Goal: Entertainment & Leisure: Consume media (video, audio)

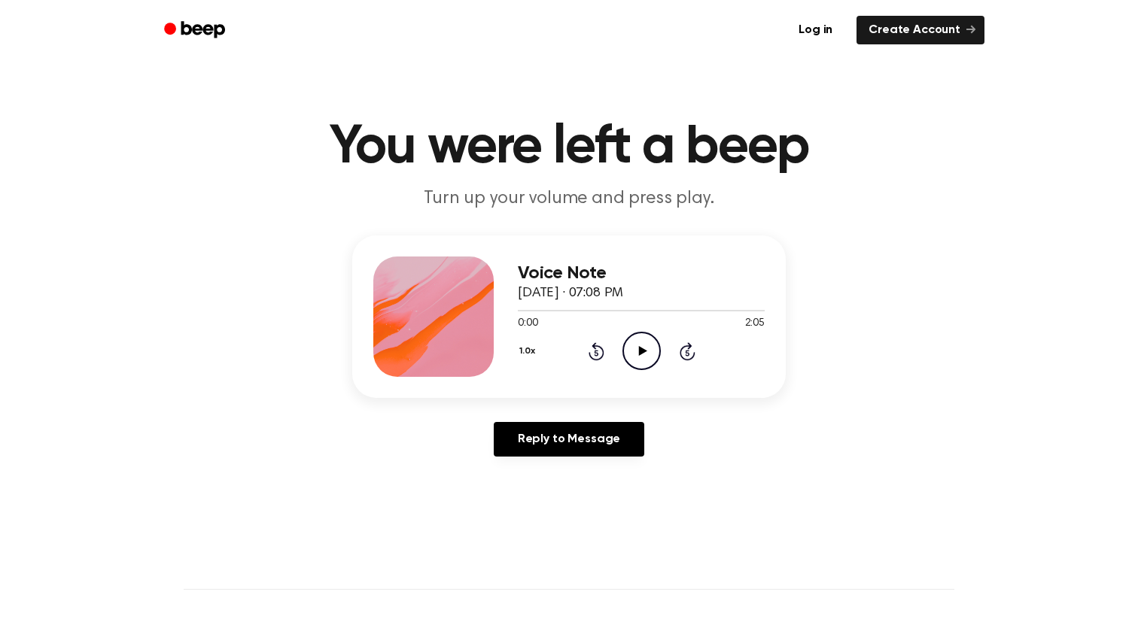
click at [644, 336] on icon "Play Audio" at bounding box center [641, 351] width 38 height 38
click at [631, 332] on icon "Pause Audio" at bounding box center [641, 351] width 38 height 38
click at [637, 335] on icon "Play Audio" at bounding box center [641, 351] width 38 height 38
click at [636, 332] on icon "Play Audio" at bounding box center [641, 351] width 38 height 38
click at [634, 335] on icon "Pause Audio" at bounding box center [641, 351] width 38 height 38
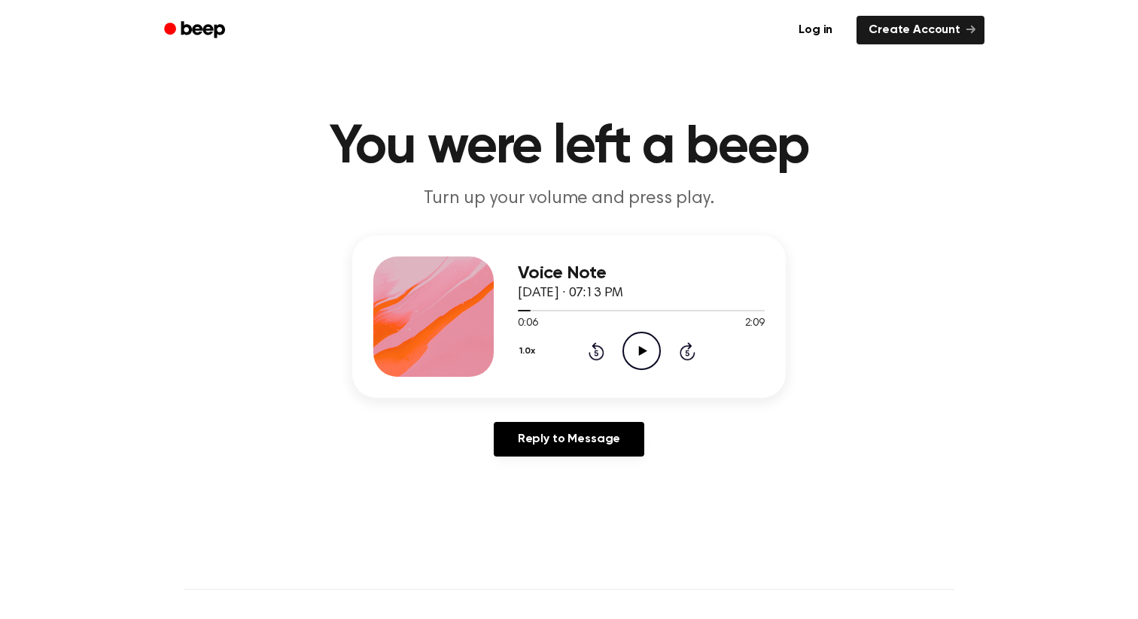
click at [644, 332] on icon "Play Audio" at bounding box center [641, 351] width 38 height 38
click at [627, 333] on circle at bounding box center [641, 351] width 37 height 37
click at [649, 332] on icon "Pause Audio" at bounding box center [641, 351] width 38 height 38
click at [577, 161] on h1 "You were left a beep" at bounding box center [569, 147] width 770 height 54
click at [573, 422] on link "Reply to Message" at bounding box center [569, 439] width 150 height 35
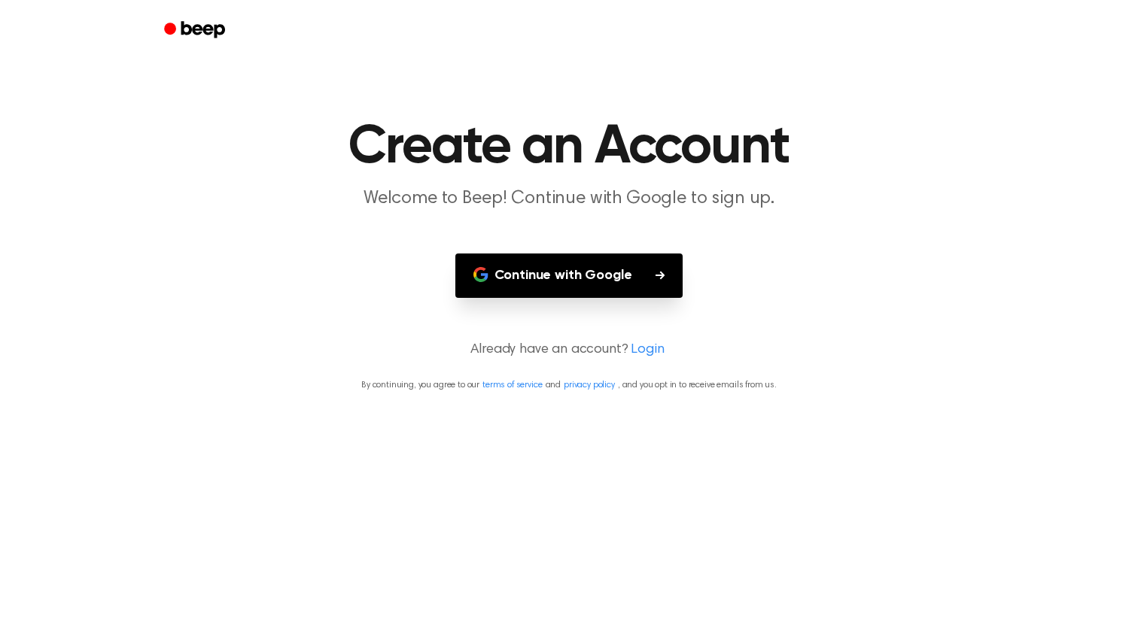
click at [591, 266] on button "Continue with Google" at bounding box center [569, 276] width 228 height 44
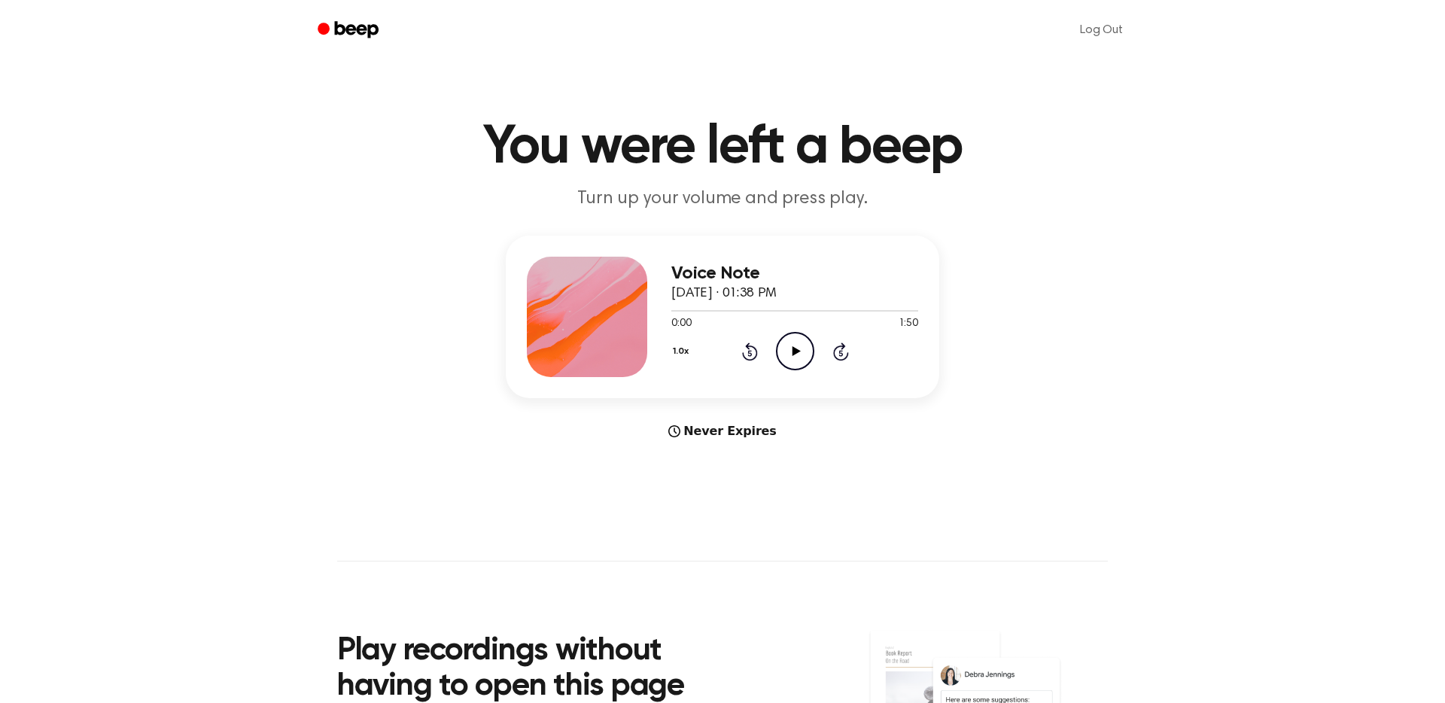
click at [776, 342] on icon "Play Audio" at bounding box center [795, 351] width 38 height 38
click at [792, 346] on icon at bounding box center [795, 351] width 7 height 10
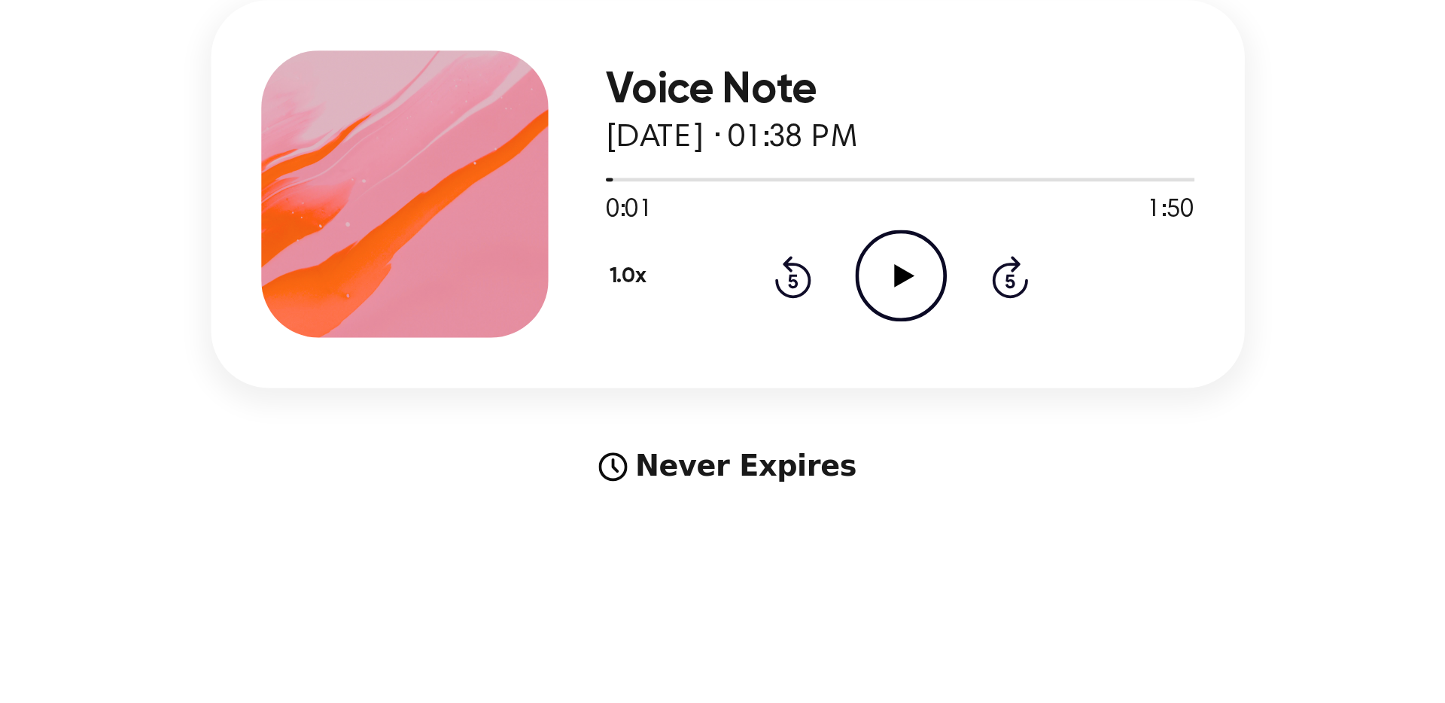
drag, startPoint x: 681, startPoint y: 404, endPoint x: 775, endPoint y: 404, distance: 94.0
click at [775, 422] on div "Never Expires" at bounding box center [722, 431] width 433 height 18
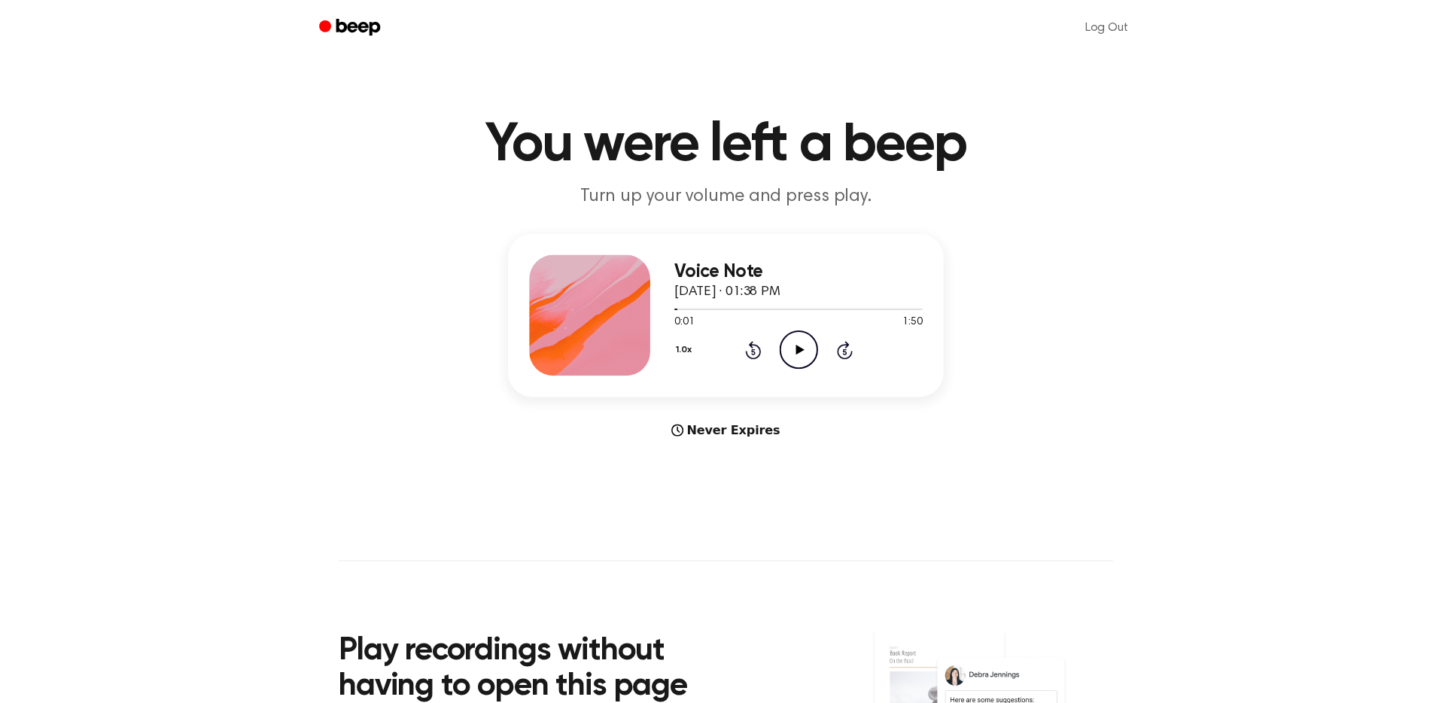
scroll to position [1, 0]
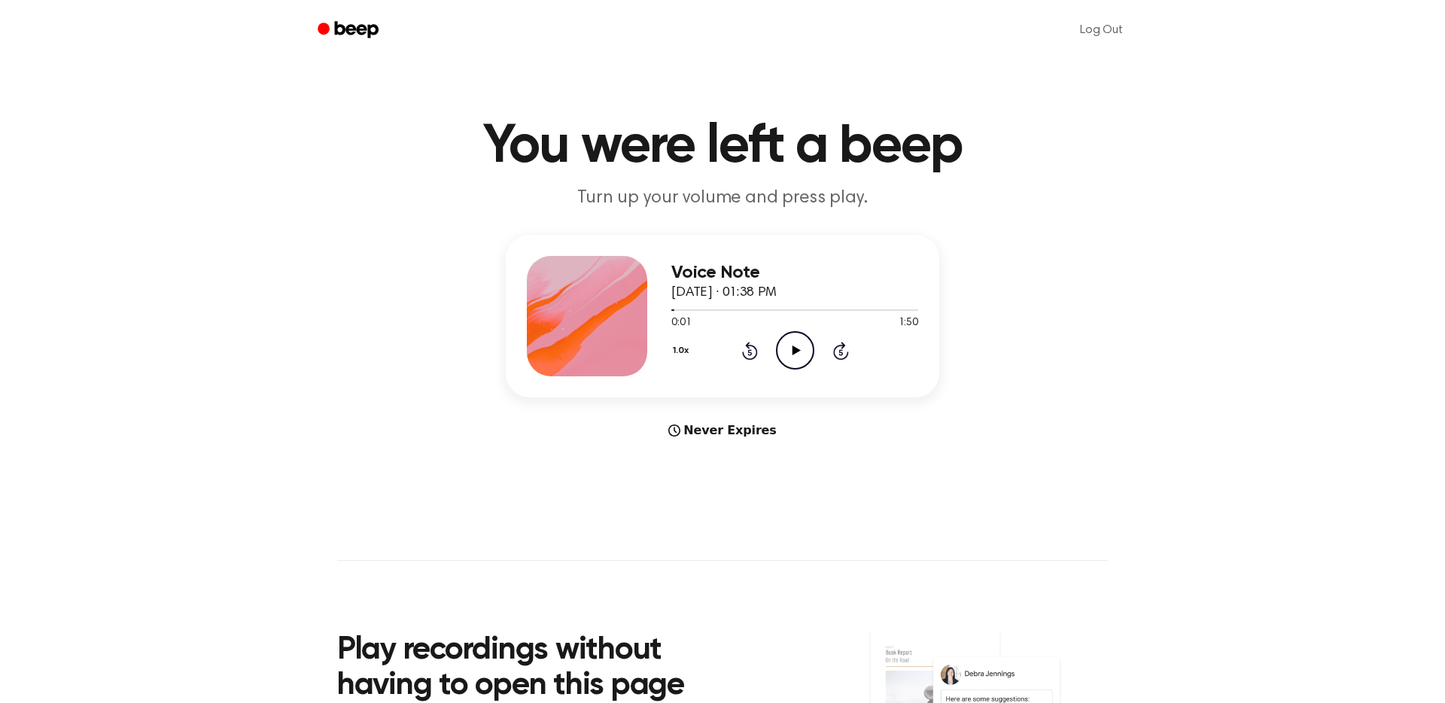
click at [408, 273] on div "Voice Note February 25, 2025 · 01:38 PM 0:01 1:50 Your browser does not support…" at bounding box center [722, 337] width 1408 height 205
click at [375, 16] on link "Beep" at bounding box center [349, 30] width 85 height 29
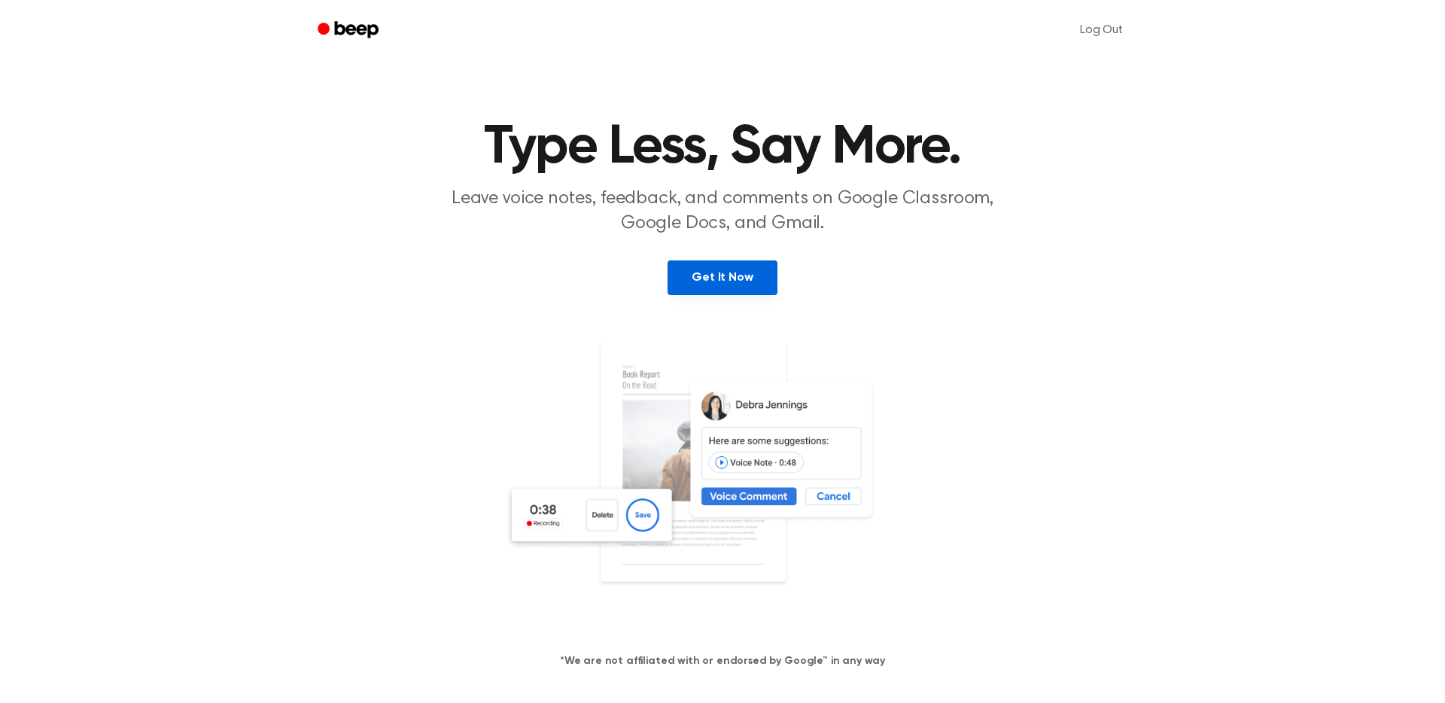
click at [714, 260] on link "Get It Now" at bounding box center [721, 277] width 109 height 35
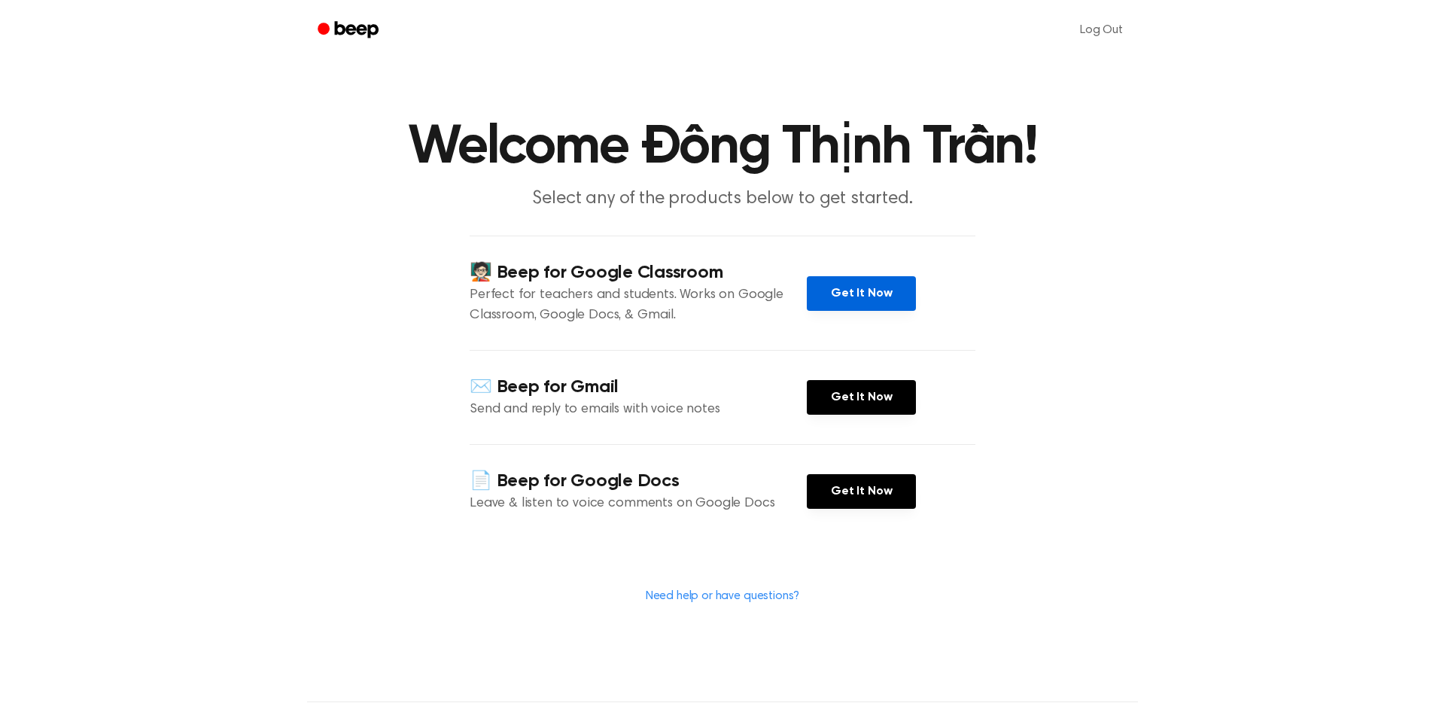
click at [845, 278] on link "Get It Now" at bounding box center [861, 293] width 109 height 35
click at [369, 23] on icon "Beep" at bounding box center [357, 29] width 44 height 17
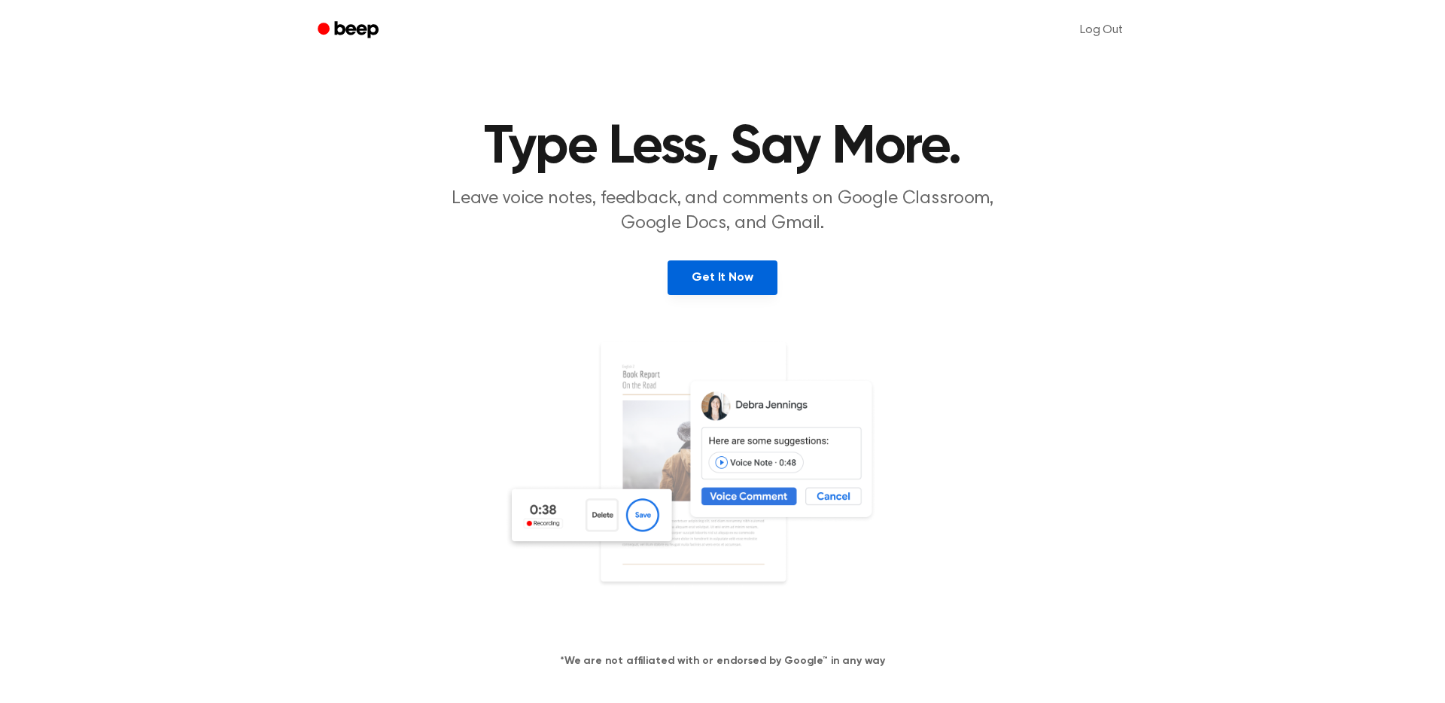
click at [726, 269] on link "Get It Now" at bounding box center [721, 277] width 109 height 35
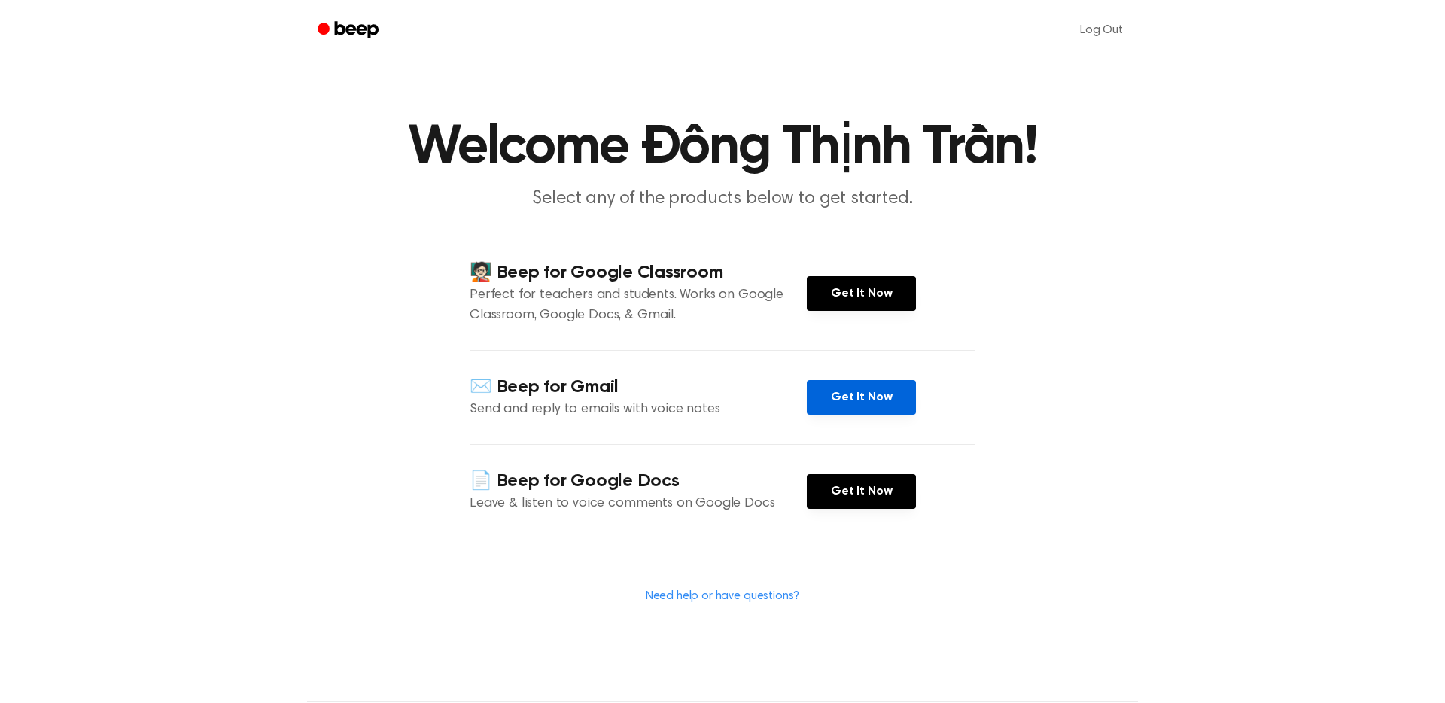
click at [830, 384] on link "Get It Now" at bounding box center [861, 397] width 109 height 35
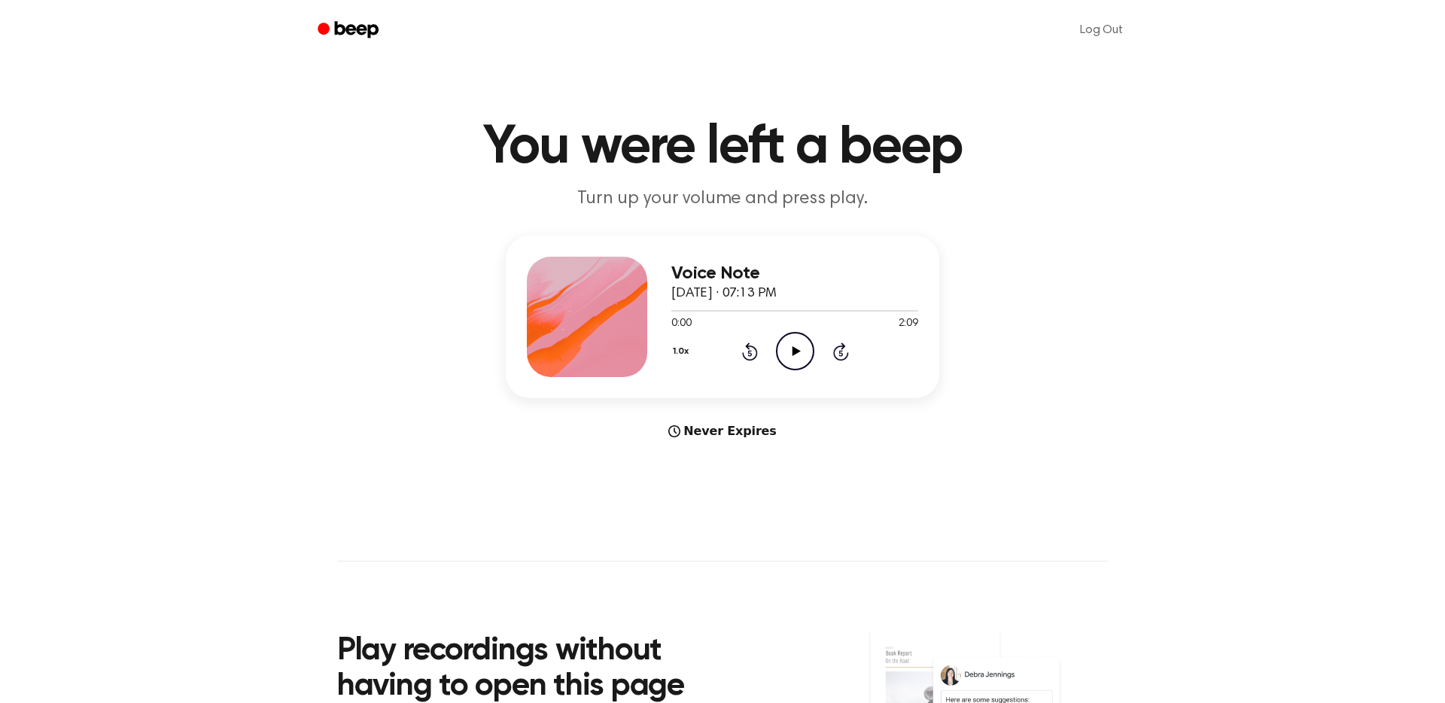
click at [788, 345] on icon "Play Audio" at bounding box center [795, 351] width 38 height 38
click at [801, 332] on icon "Pause Audio" at bounding box center [795, 351] width 38 height 38
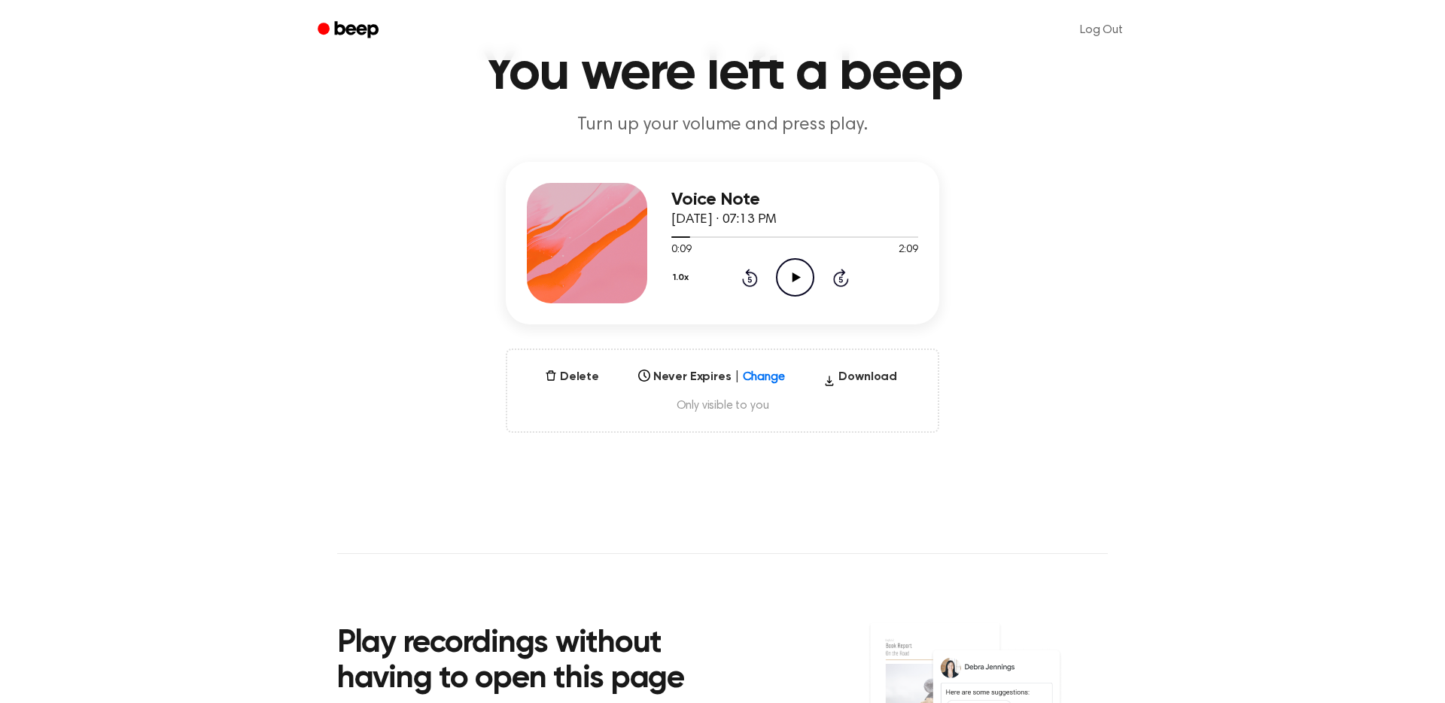
scroll to position [36, 0]
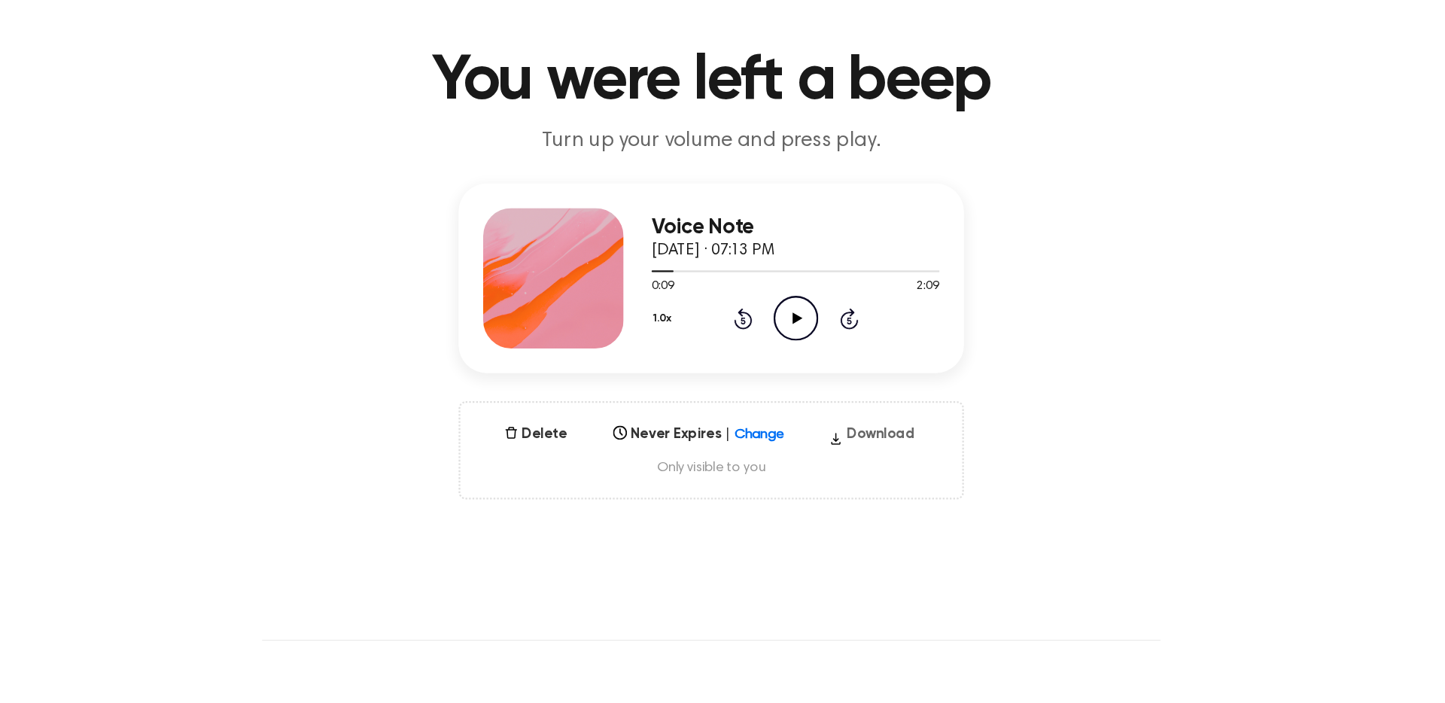
click at [844, 406] on button "Download" at bounding box center [860, 418] width 86 height 24
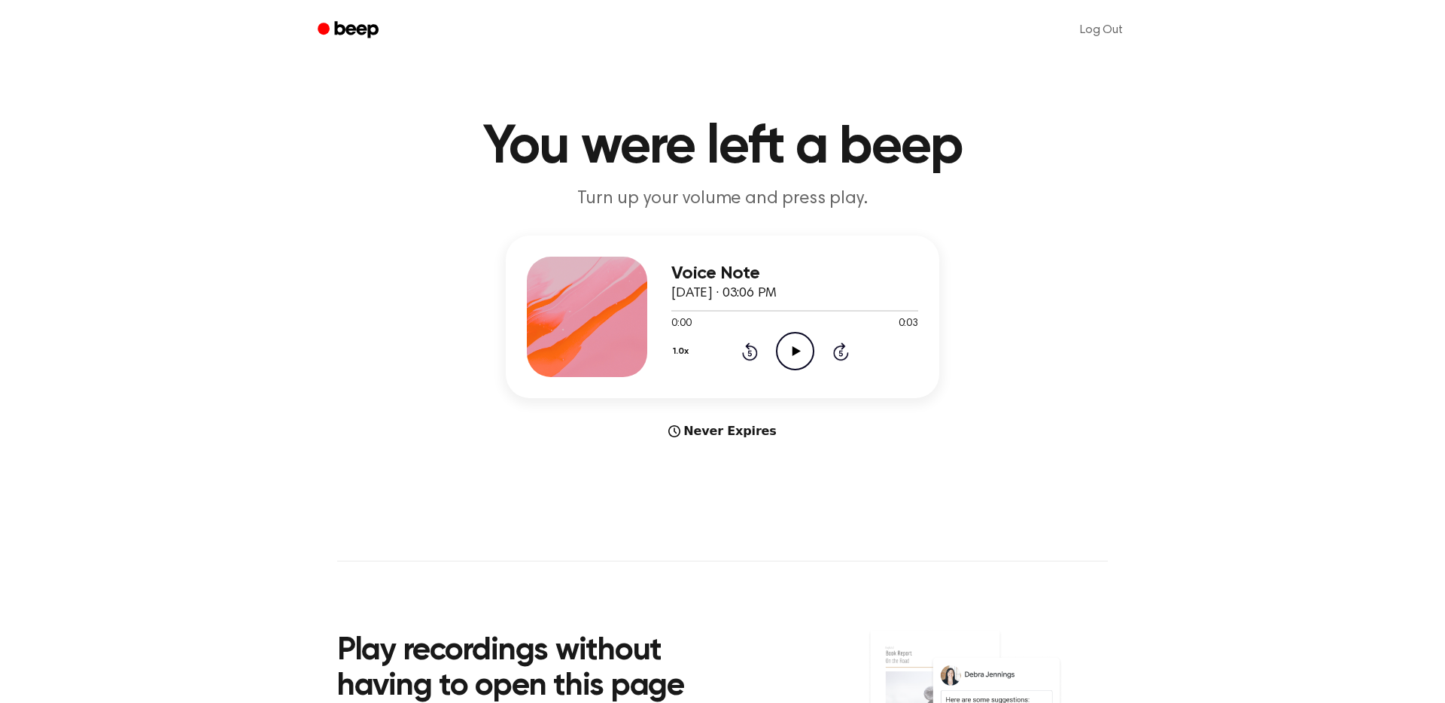
click at [833, 342] on icon "Skip 5 seconds" at bounding box center [840, 352] width 17 height 20
click at [816, 481] on main "You were left a beep Turn up your volume and press play. Voice Note [DATE] · 03…" at bounding box center [722, 449] width 1445 height 899
click at [795, 332] on icon "Play Audio" at bounding box center [795, 351] width 38 height 38
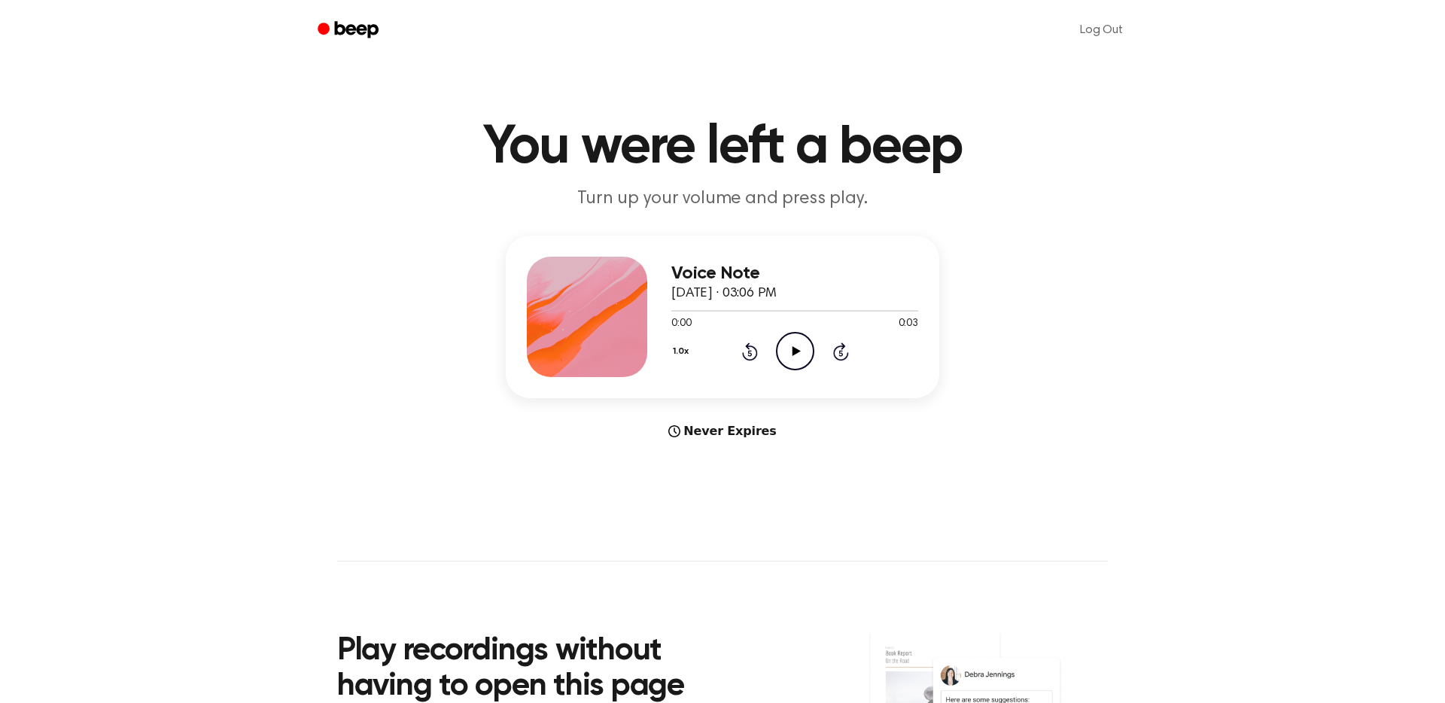
click at [793, 332] on icon "Play Audio" at bounding box center [795, 351] width 38 height 38
click at [793, 332] on icon "Pause Audio" at bounding box center [795, 351] width 38 height 38
click at [612, 333] on div at bounding box center [587, 317] width 120 height 120
click at [610, 287] on div at bounding box center [587, 317] width 120 height 120
click at [640, 157] on h1 "You were left a beep" at bounding box center [722, 147] width 770 height 54
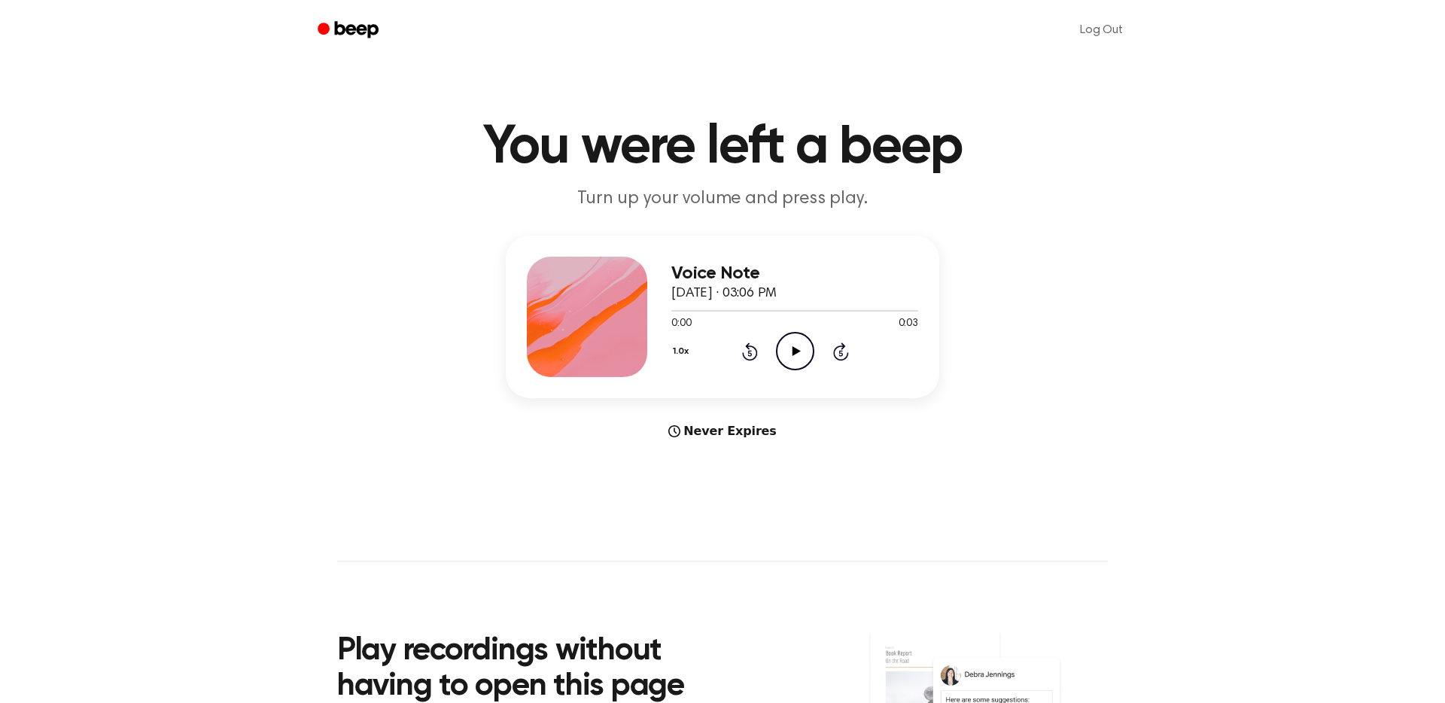
click at [378, 26] on icon "Beep" at bounding box center [357, 29] width 44 height 17
click at [796, 332] on icon "Play Audio" at bounding box center [795, 351] width 38 height 38
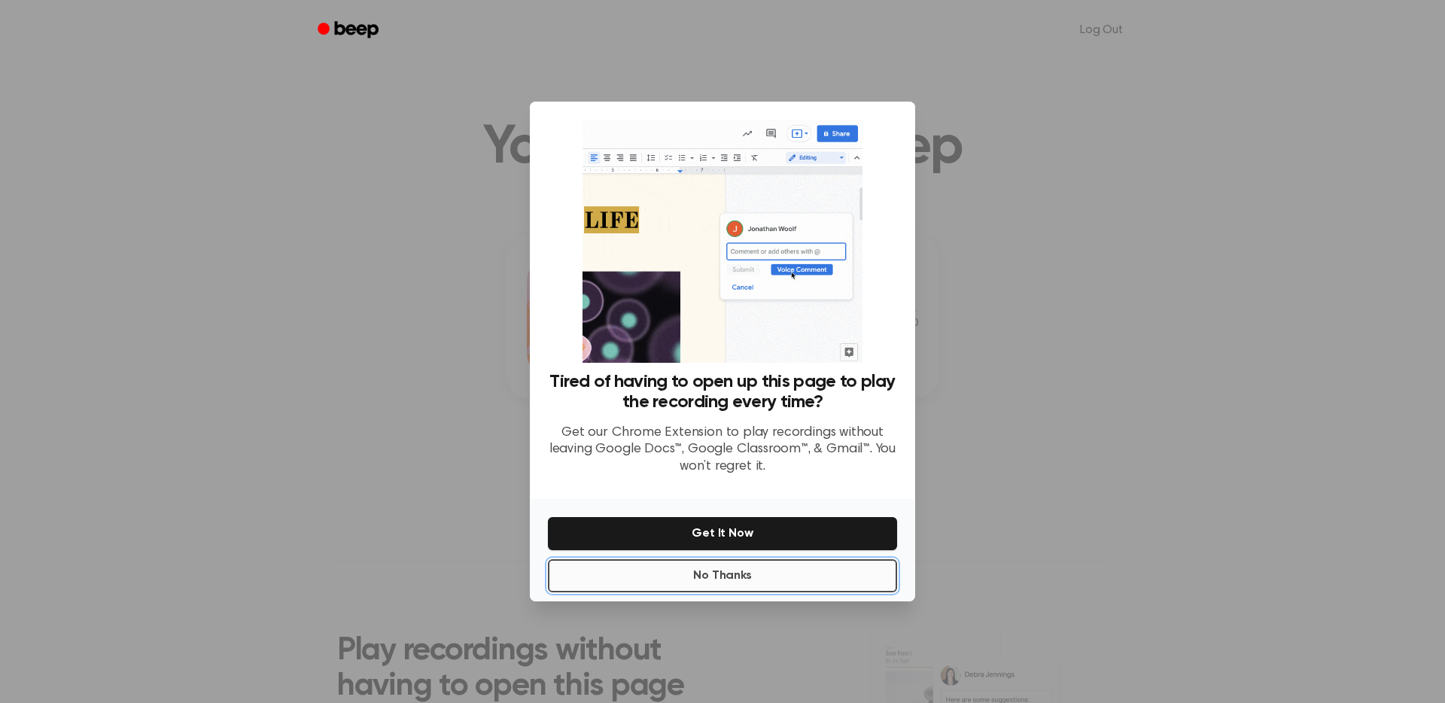
click at [715, 569] on button "No Thanks" at bounding box center [722, 575] width 349 height 33
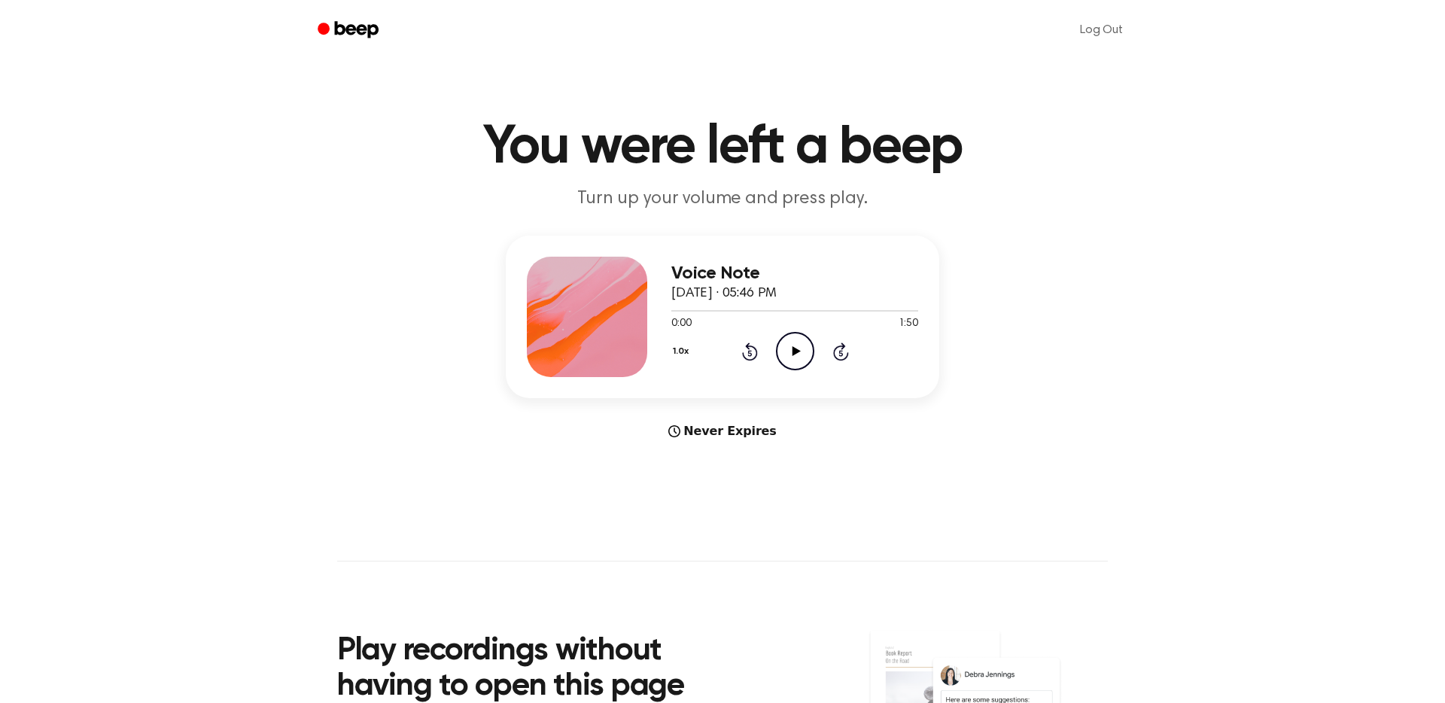
click at [791, 333] on icon "Play Audio" at bounding box center [795, 351] width 38 height 38
click at [791, 333] on icon "Pause Audio" at bounding box center [795, 351] width 38 height 38
click at [710, 422] on div "Never Expires" at bounding box center [722, 431] width 433 height 18
drag, startPoint x: 750, startPoint y: 290, endPoint x: 1029, endPoint y: 290, distance: 278.4
click at [1027, 290] on div "Voice Note February 22, 2025 · 05:46 PM 0:00 1:50 Your browser does not support…" at bounding box center [722, 337] width 1408 height 205
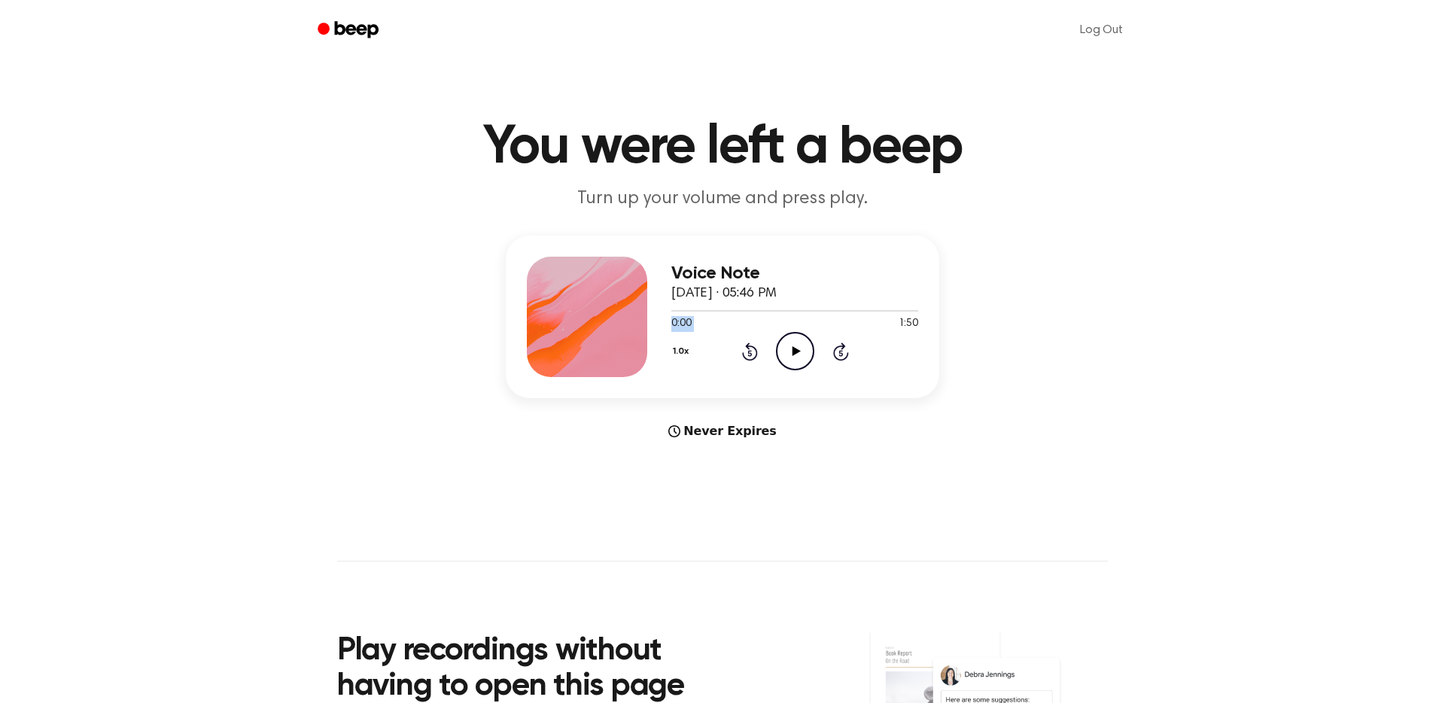
drag, startPoint x: 670, startPoint y: 289, endPoint x: 889, endPoint y: 304, distance: 219.5
click at [889, 304] on div "0:00 1:50 Your browser does not support the [object Object] element." at bounding box center [794, 318] width 247 height 28
click at [867, 316] on div "0:00 1:50" at bounding box center [794, 324] width 247 height 16
drag, startPoint x: 877, startPoint y: 289, endPoint x: 914, endPoint y: 290, distance: 36.9
click at [914, 290] on div "Voice Note February 22, 2025 · 05:46 PM 0:00 1:50 Your browser does not support…" at bounding box center [722, 316] width 433 height 163
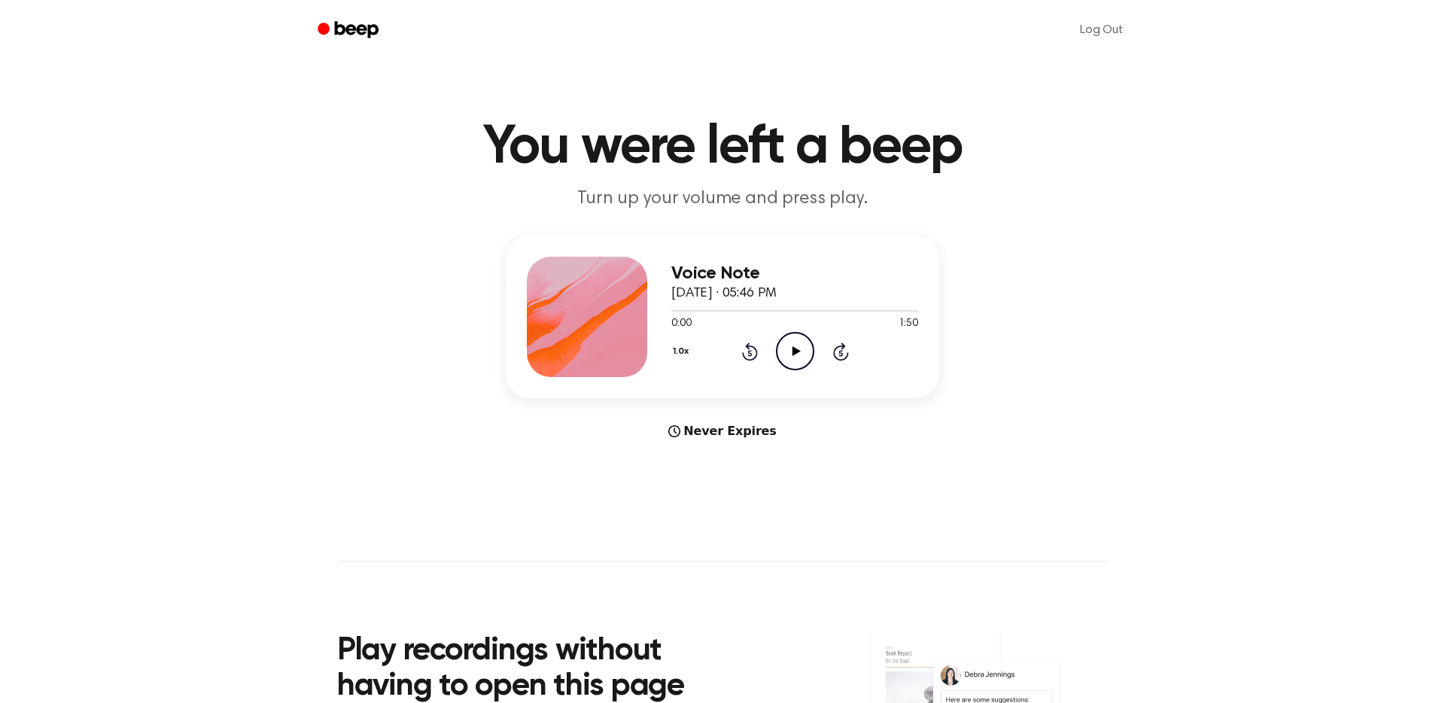
click at [914, 290] on div "Voice Note February 22, 2025 · 05:46 PM 0:00 1:50 Your browser does not support…" at bounding box center [722, 316] width 433 height 163
click at [882, 310] on div at bounding box center [794, 311] width 247 height 2
click at [801, 332] on icon "Play Audio" at bounding box center [795, 351] width 38 height 38
click at [900, 304] on div at bounding box center [794, 310] width 247 height 12
click at [776, 332] on icon "Play Audio" at bounding box center [795, 351] width 38 height 38
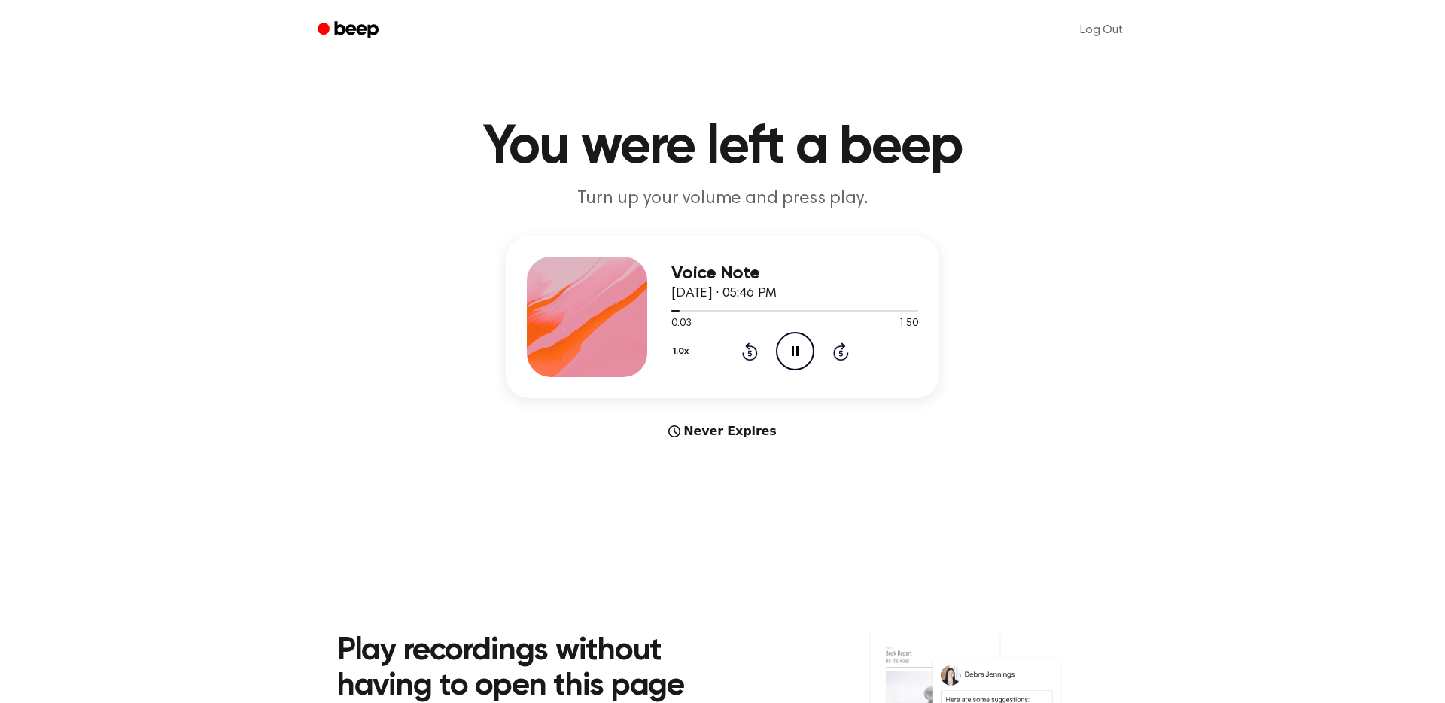
click at [785, 332] on icon "Pause Audio" at bounding box center [795, 351] width 38 height 38
click at [734, 422] on div "Never Expires" at bounding box center [722, 431] width 433 height 18
click at [838, 350] on icon at bounding box center [840, 353] width 4 height 6
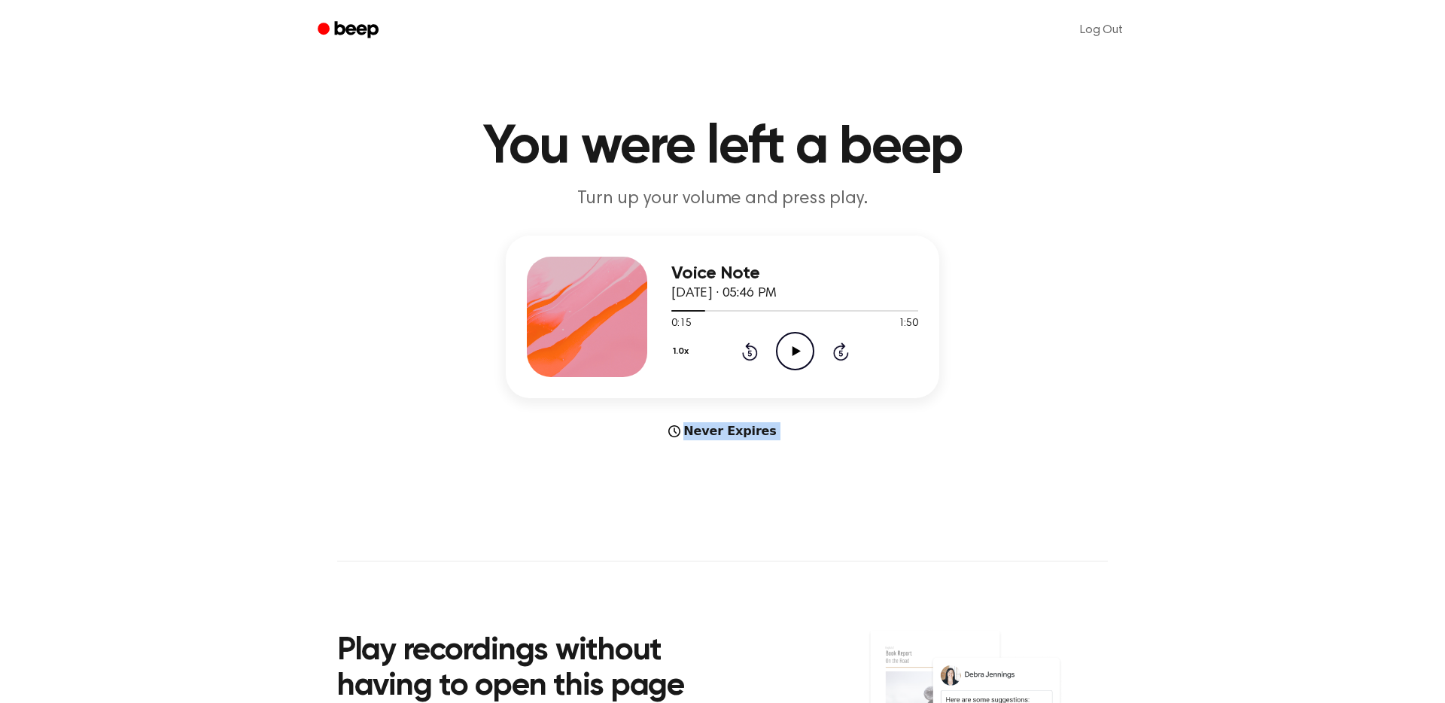
click at [838, 350] on icon at bounding box center [840, 353] width 4 height 6
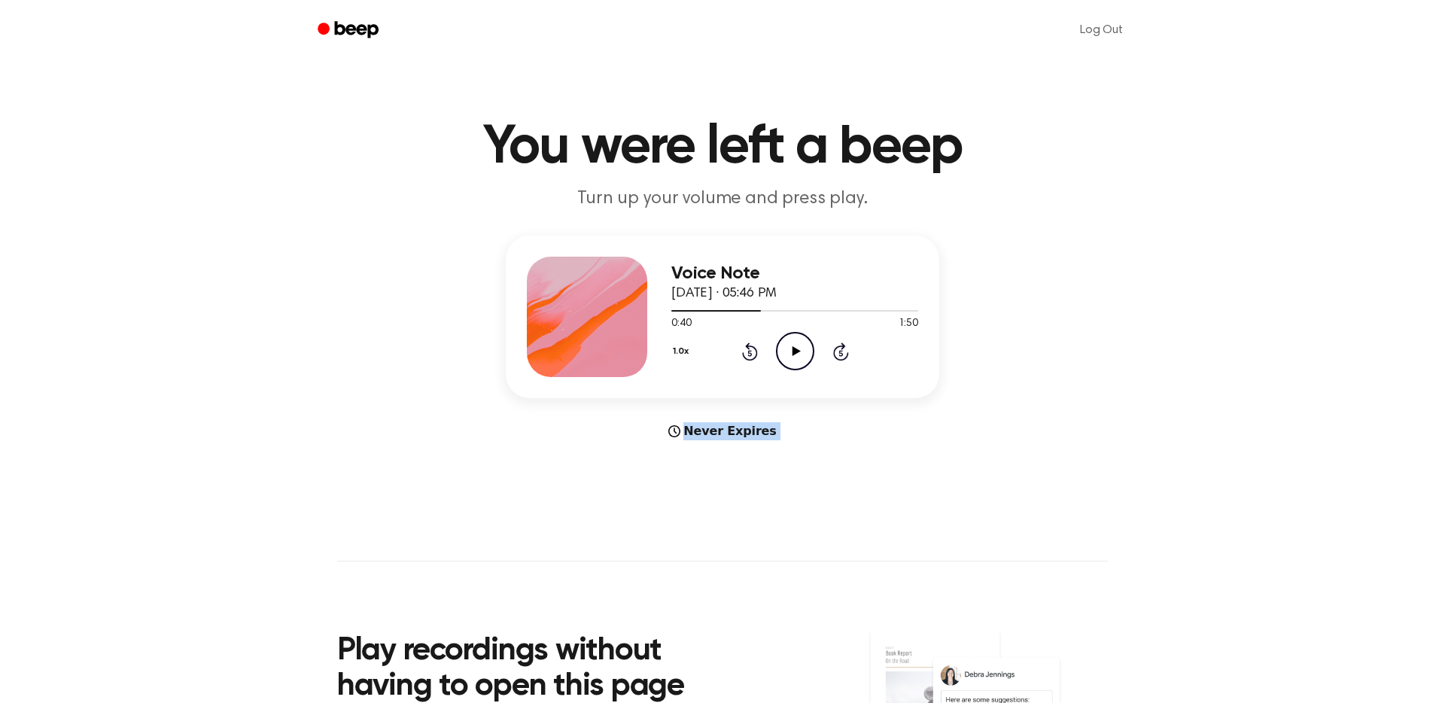
click at [838, 350] on icon at bounding box center [840, 353] width 4 height 6
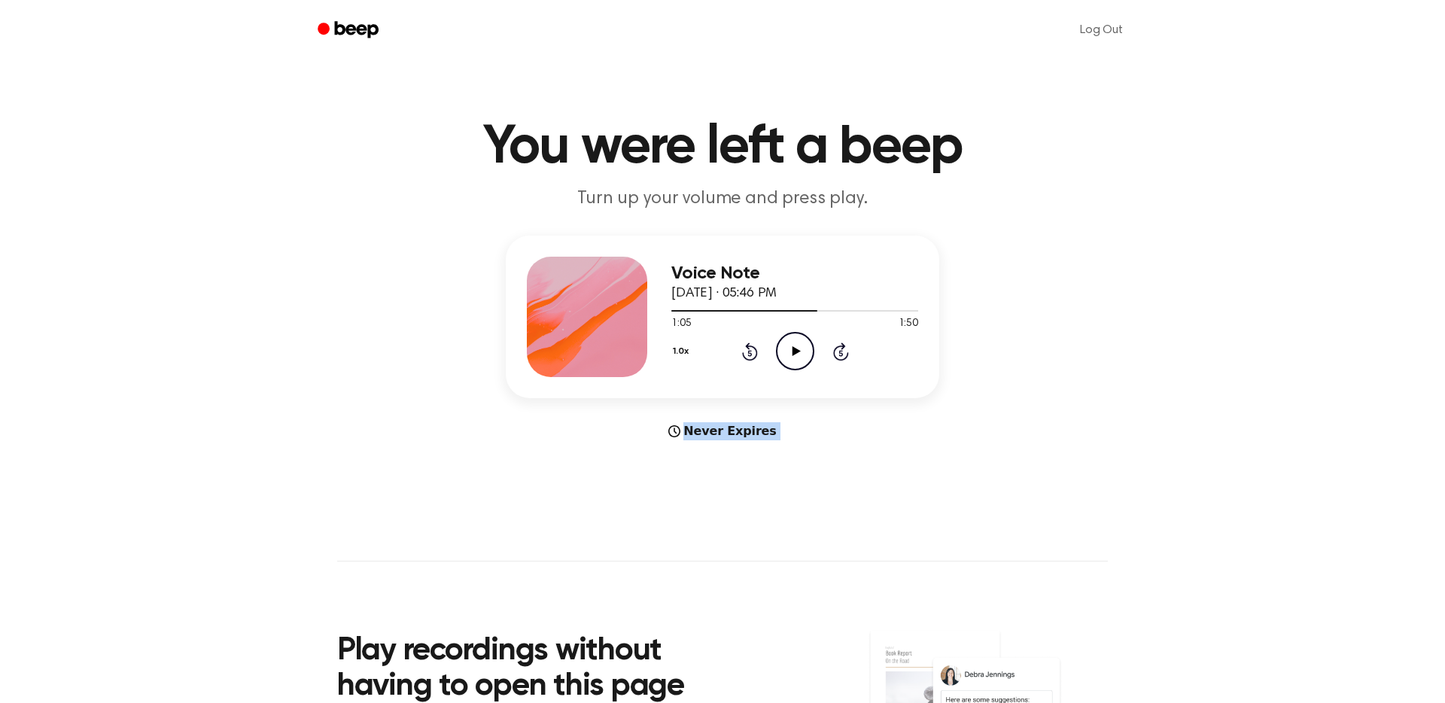
click at [838, 350] on icon at bounding box center [840, 353] width 4 height 6
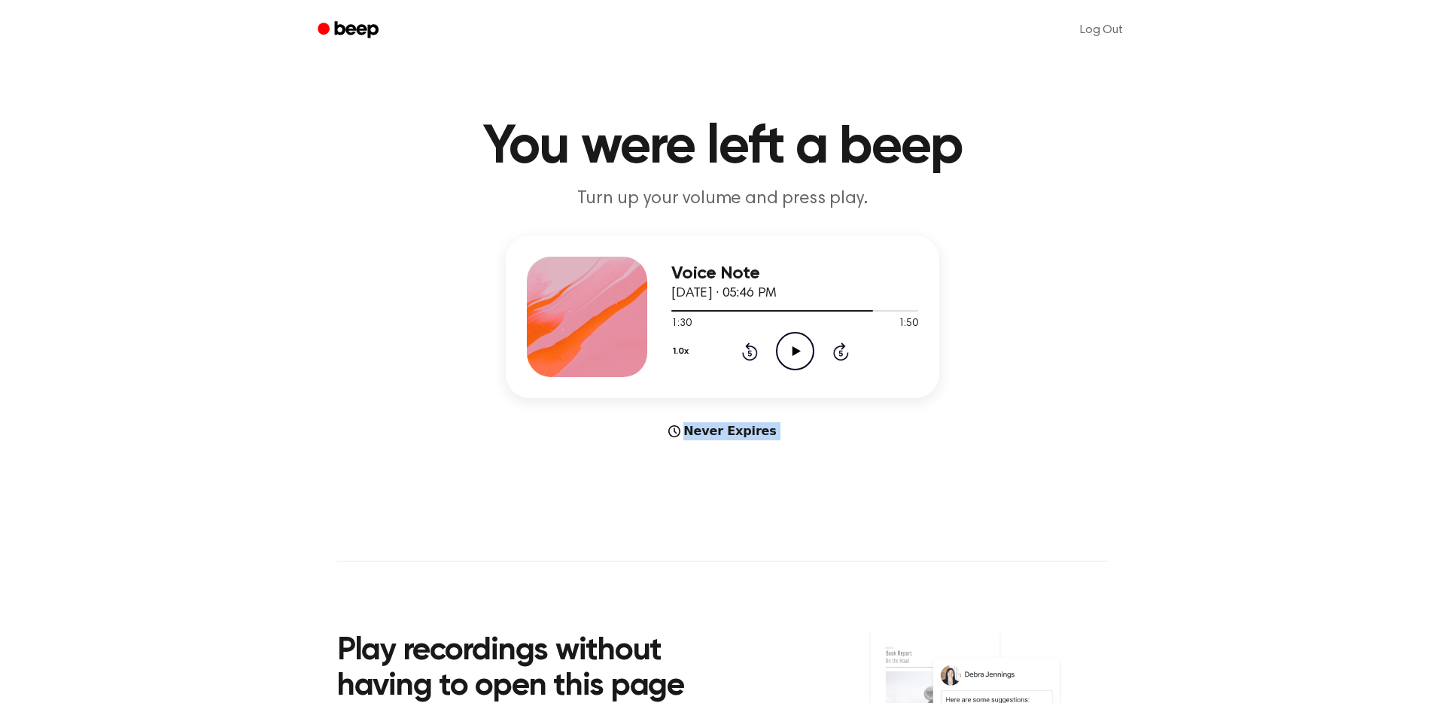
click at [838, 350] on icon at bounding box center [840, 353] width 4 height 6
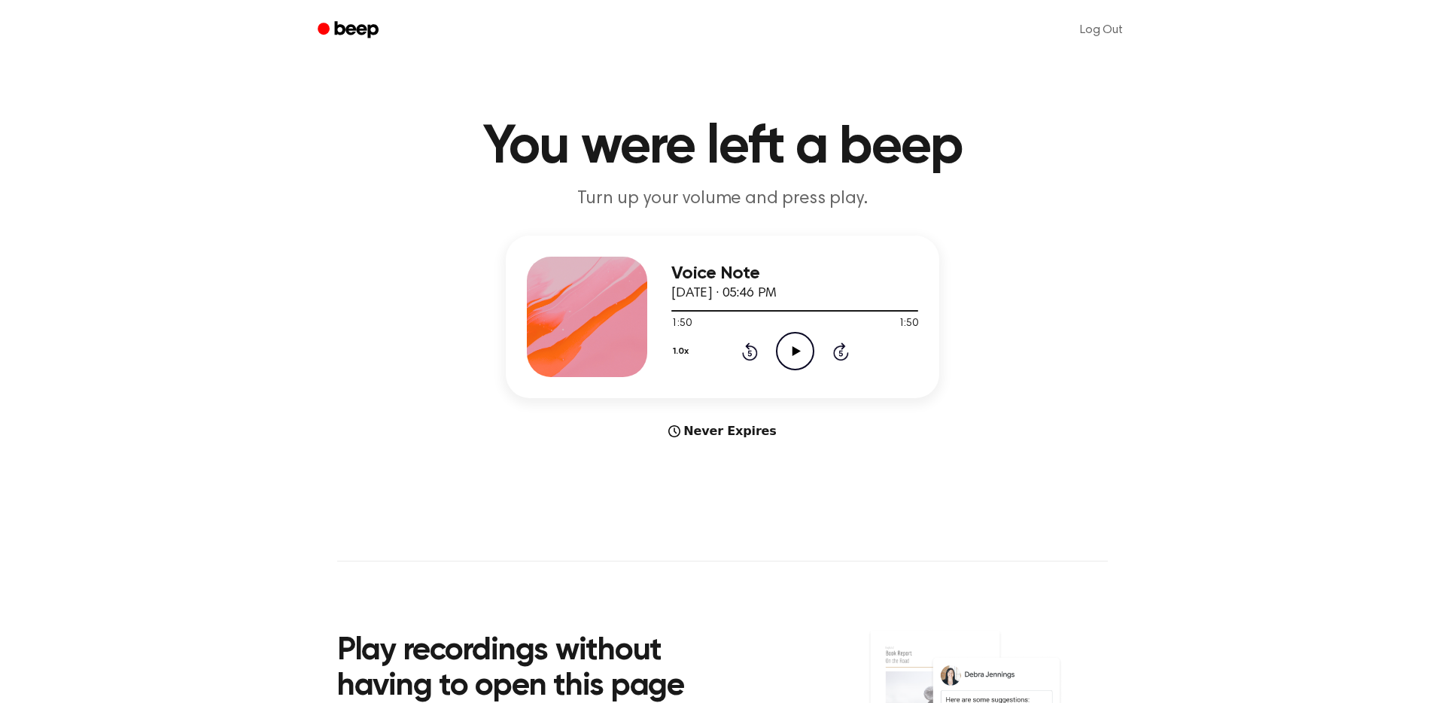
click at [777, 332] on icon "Play Audio" at bounding box center [795, 351] width 38 height 38
click at [796, 332] on icon "Play Audio" at bounding box center [795, 351] width 38 height 38
click at [796, 332] on icon "Pause Audio" at bounding box center [795, 351] width 38 height 38
click at [796, 332] on icon "Play Audio" at bounding box center [795, 351] width 38 height 38
click at [978, 90] on main "You were left a beep Turn up your volume and press play. Voice Note February 22…" at bounding box center [722, 449] width 1445 height 899
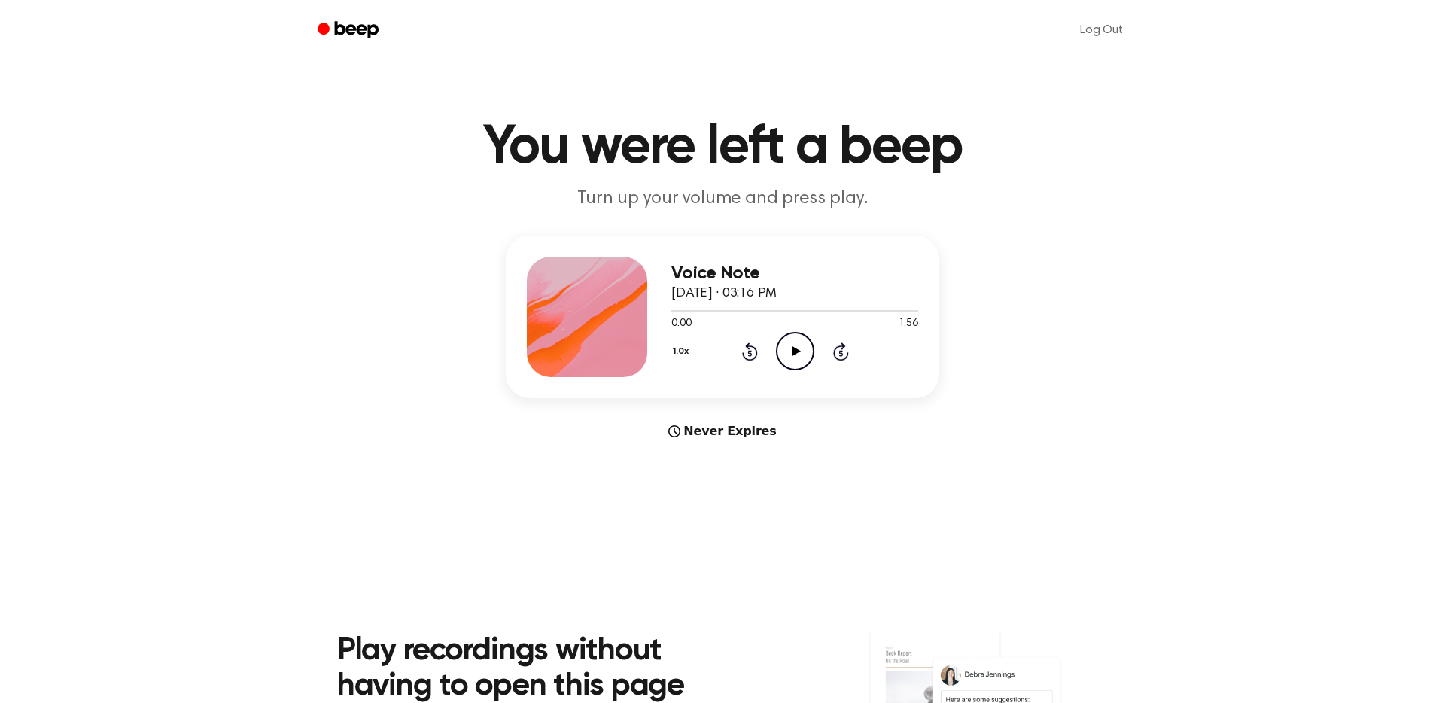
click at [793, 332] on icon "Play Audio" at bounding box center [795, 351] width 38 height 38
click at [793, 346] on icon at bounding box center [795, 351] width 7 height 10
click at [792, 346] on icon at bounding box center [796, 351] width 8 height 10
click at [791, 332] on icon "Pause Audio" at bounding box center [795, 351] width 38 height 38
click at [838, 342] on icon "Skip 5 seconds" at bounding box center [840, 352] width 17 height 20
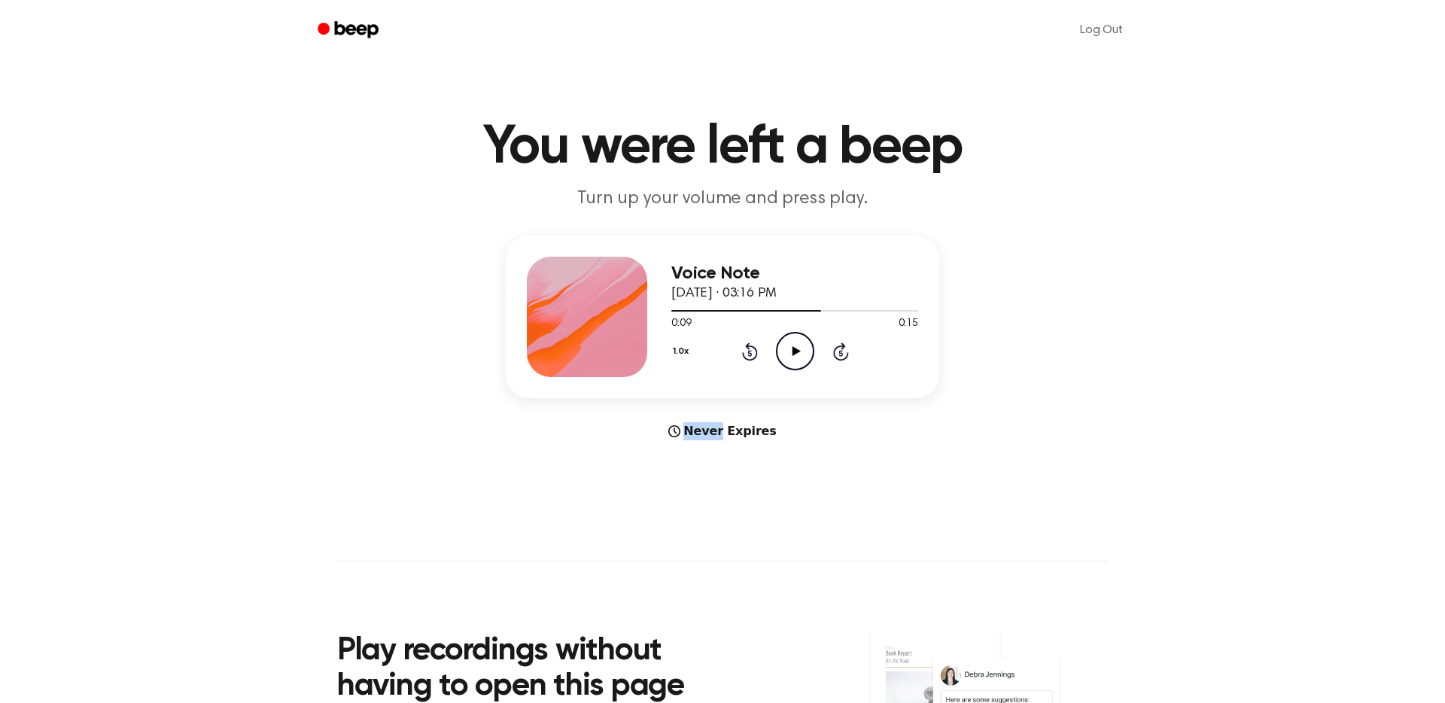
click at [838, 342] on icon "Skip 5 seconds" at bounding box center [840, 352] width 17 height 20
click at [793, 336] on icon "Play Audio" at bounding box center [795, 351] width 38 height 38
click at [381, 27] on icon "Beep" at bounding box center [350, 30] width 64 height 22
click at [734, 482] on main "You were left a beep Turn up your volume and press play. Voice Note September 6…" at bounding box center [722, 449] width 1445 height 899
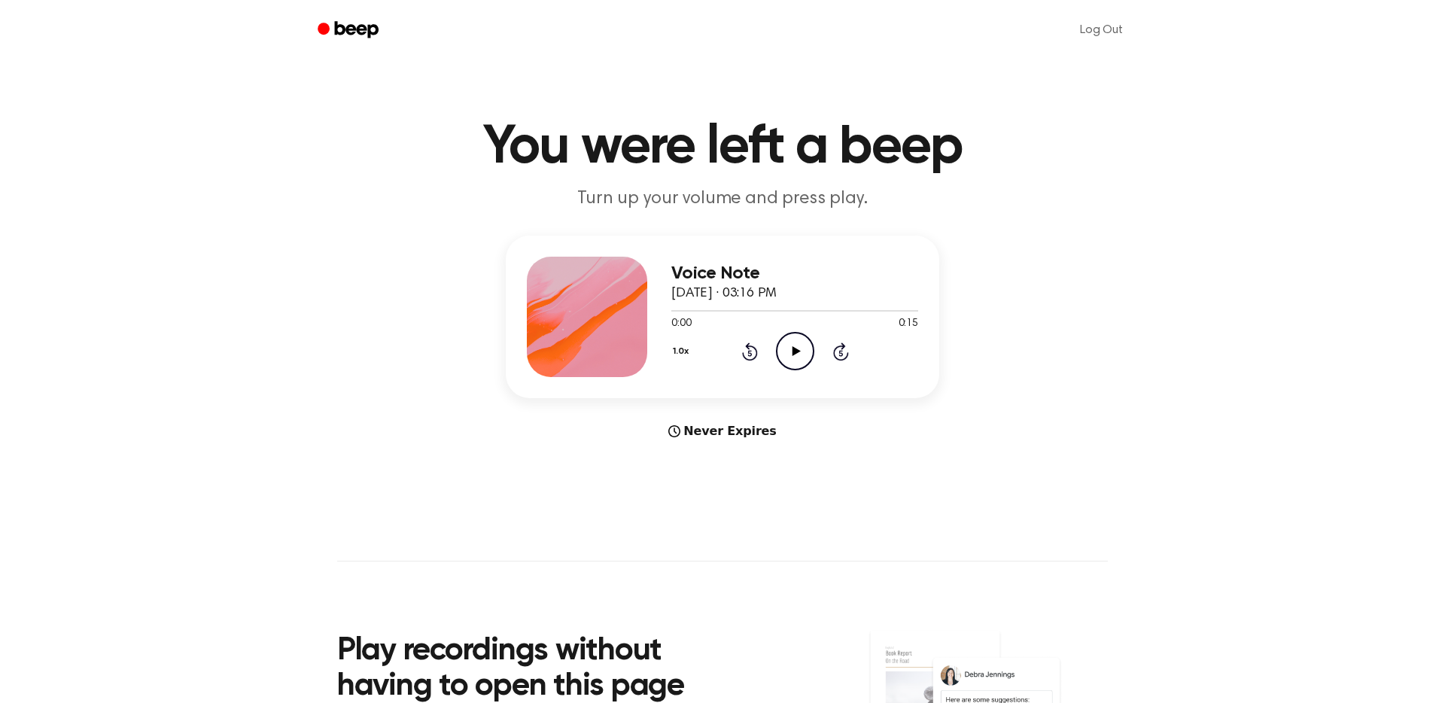
click at [957, 480] on main "You were left a beep Turn up your volume and press play. Voice Note September 6…" at bounding box center [722, 449] width 1445 height 899
click at [711, 422] on div "Never Expires" at bounding box center [722, 431] width 433 height 18
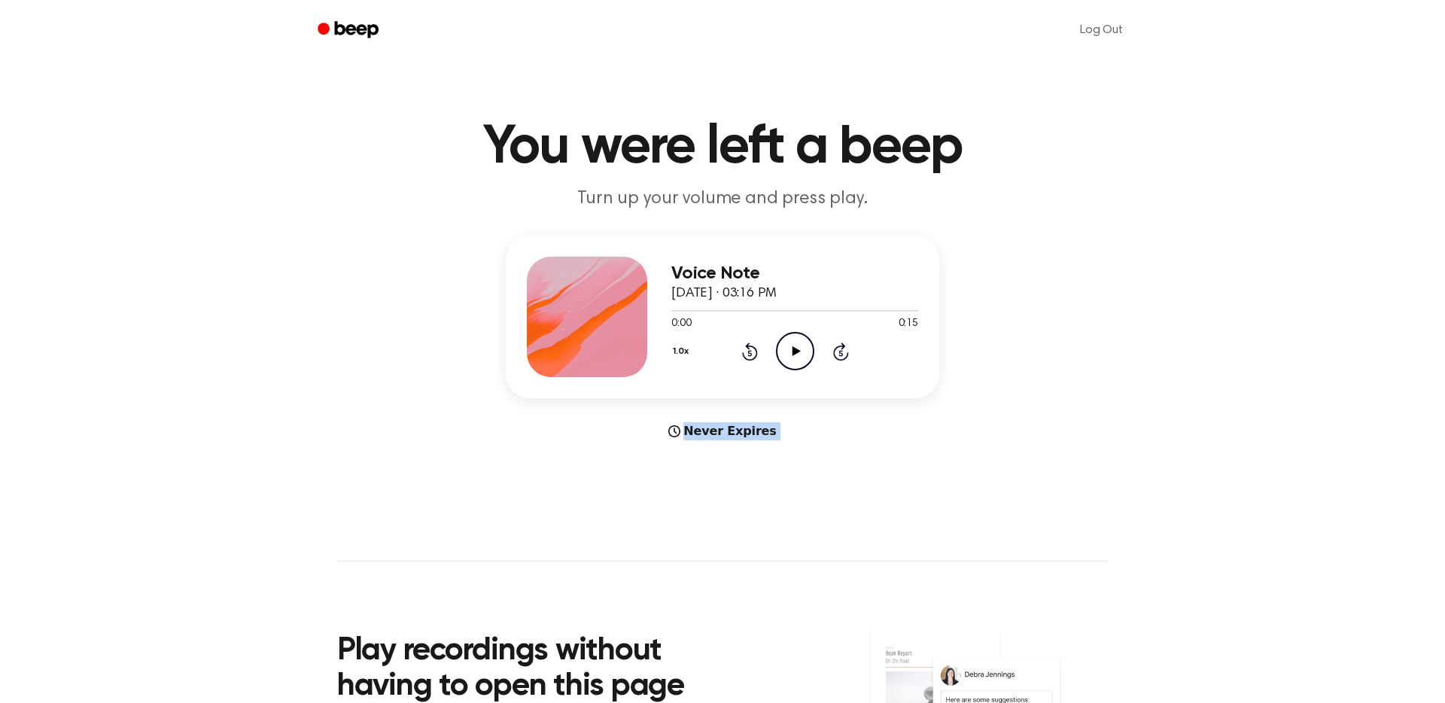
click at [711, 422] on div "Never Expires" at bounding box center [722, 431] width 433 height 18
click at [649, 422] on div "Never Expires" at bounding box center [722, 431] width 433 height 18
drag, startPoint x: 649, startPoint y: 408, endPoint x: 832, endPoint y: 408, distance: 182.8
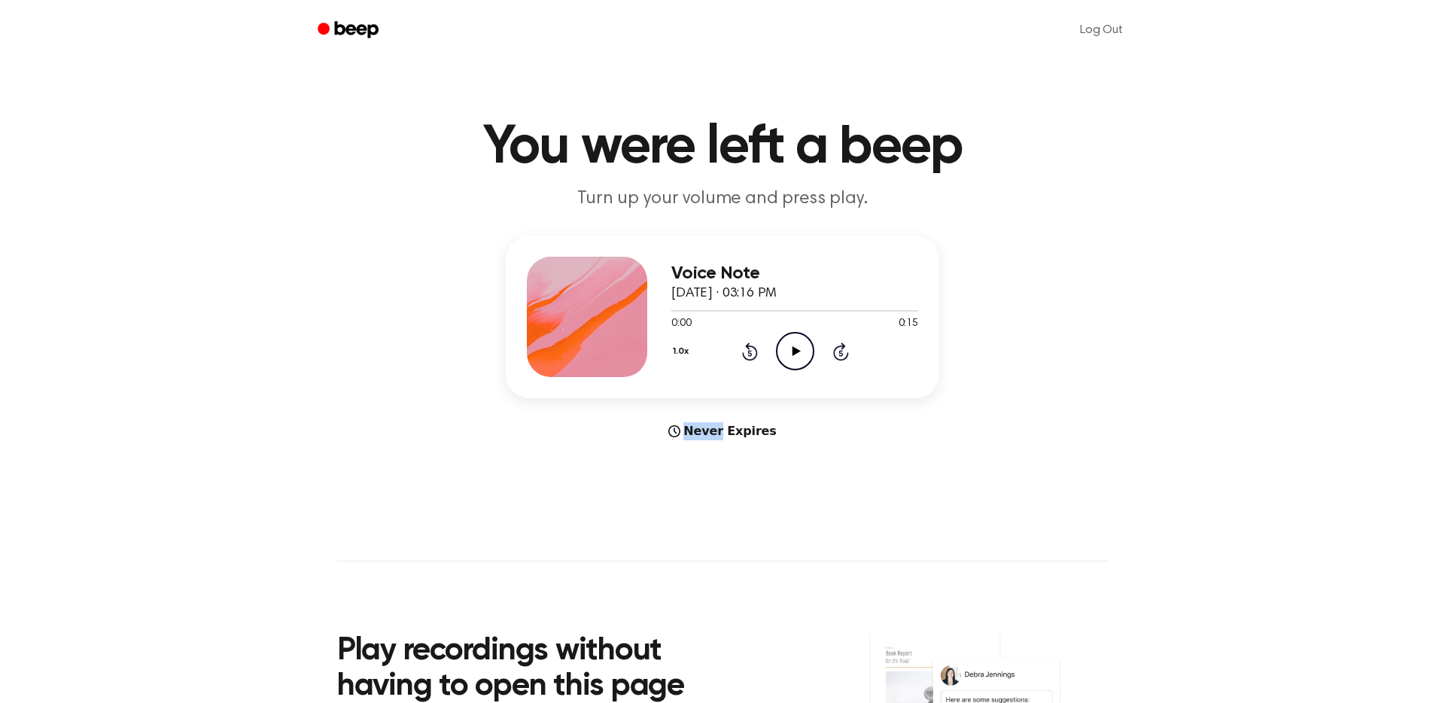
click at [832, 422] on div "Never Expires" at bounding box center [722, 431] width 433 height 18
click at [748, 342] on icon "Rewind 5 seconds" at bounding box center [749, 352] width 17 height 20
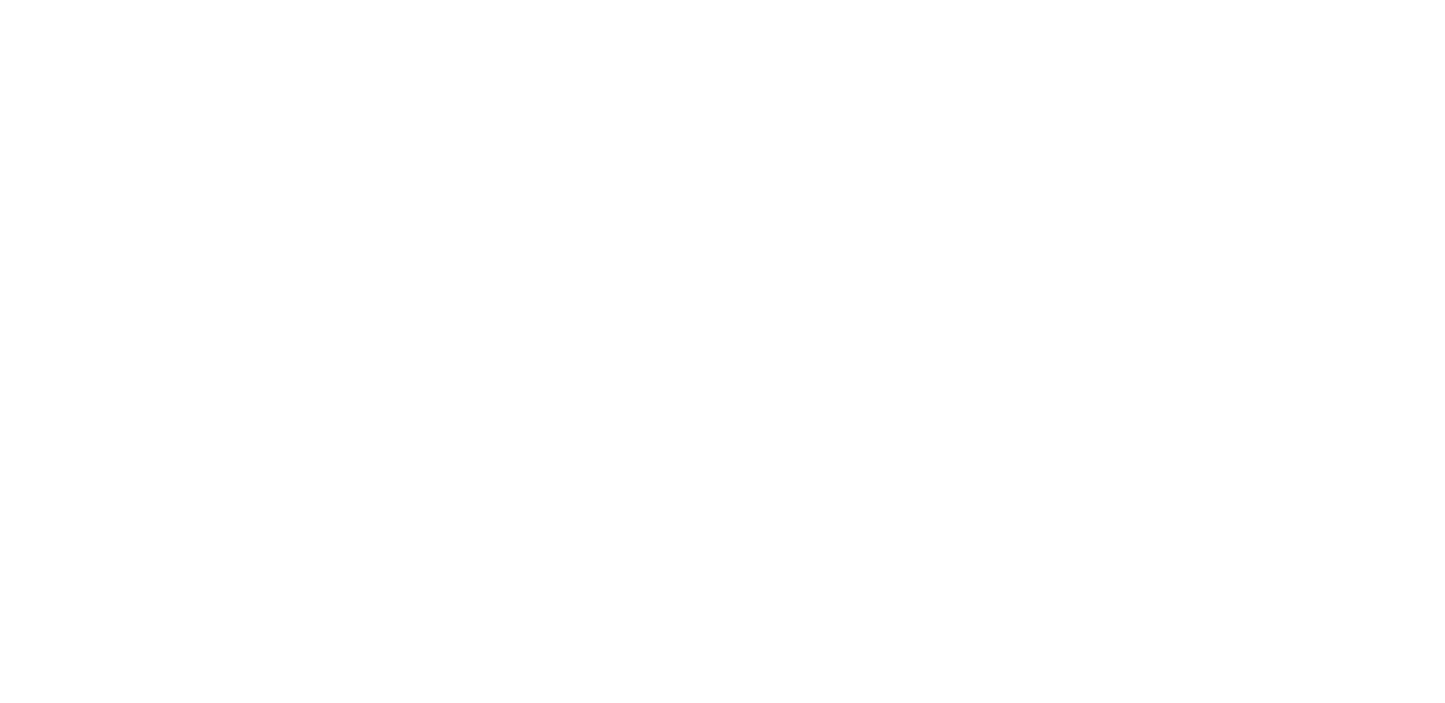
click at [687, 0] on html at bounding box center [722, 0] width 1445 height 0
